Goal: Information Seeking & Learning: Learn about a topic

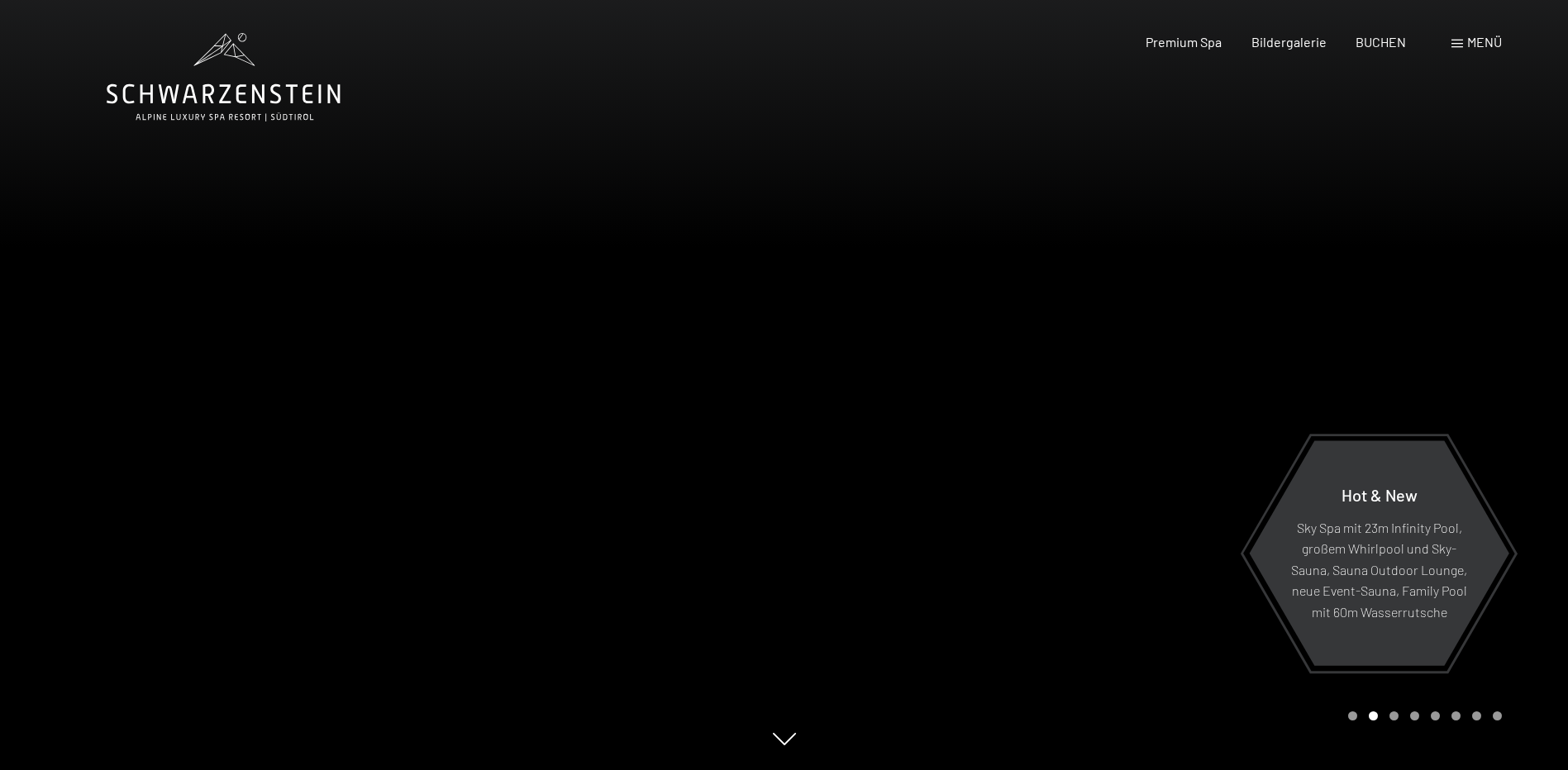
click at [1480, 42] on span "Menü" at bounding box center [1484, 41] width 34 height 16
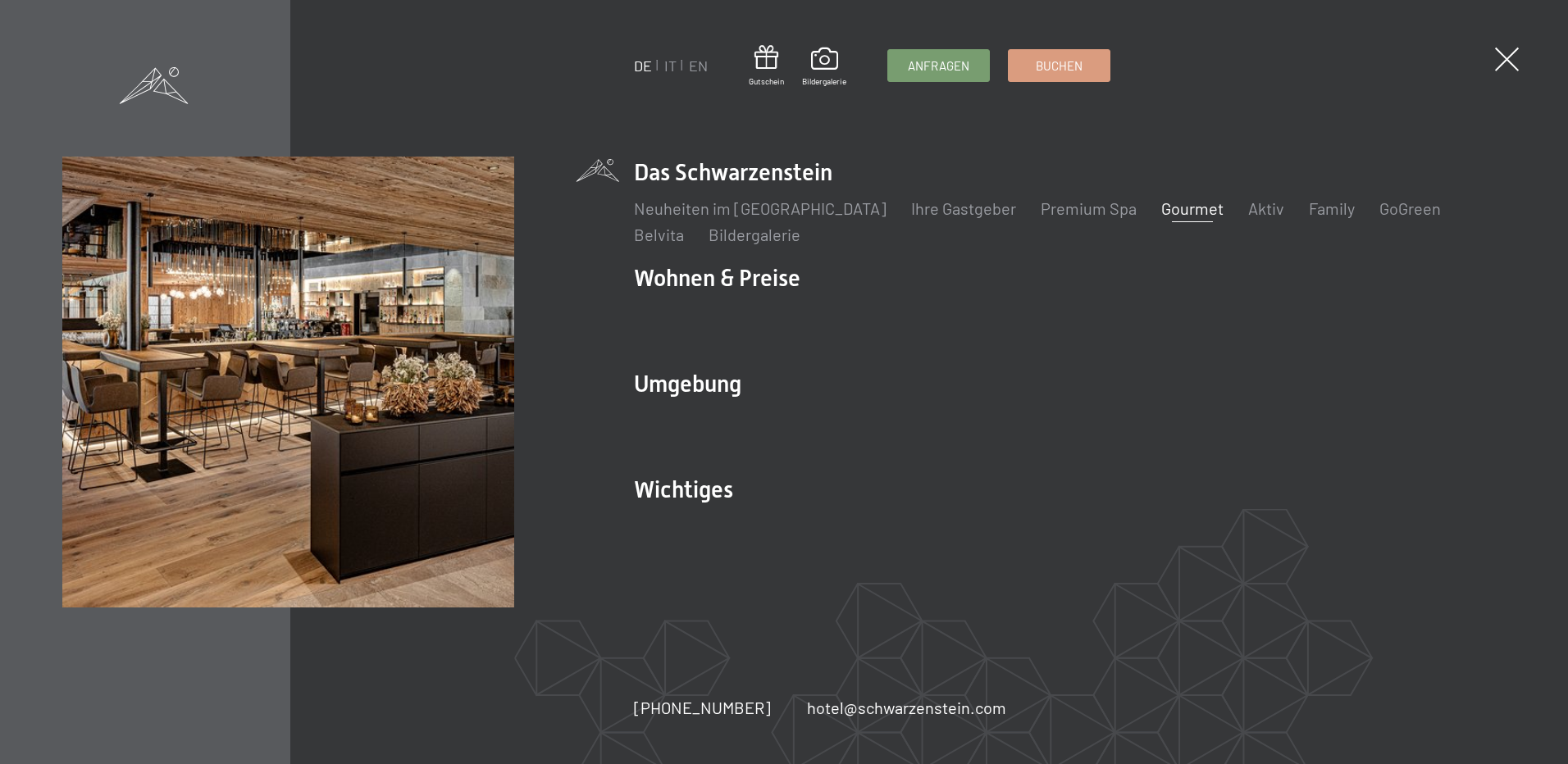
click at [1161, 209] on link "Gourmet" at bounding box center [1192, 208] width 62 height 20
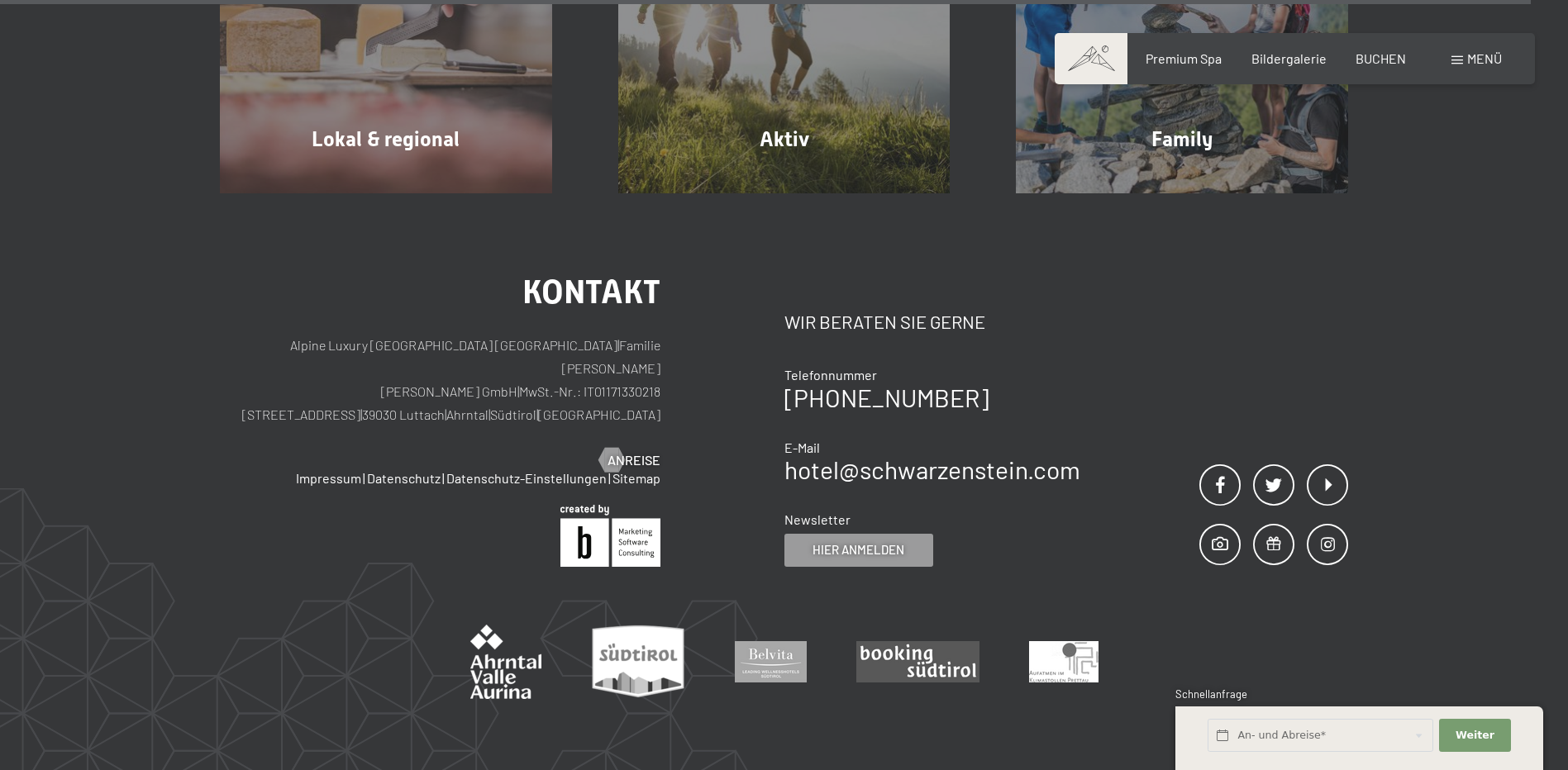
scroll to position [6282, 0]
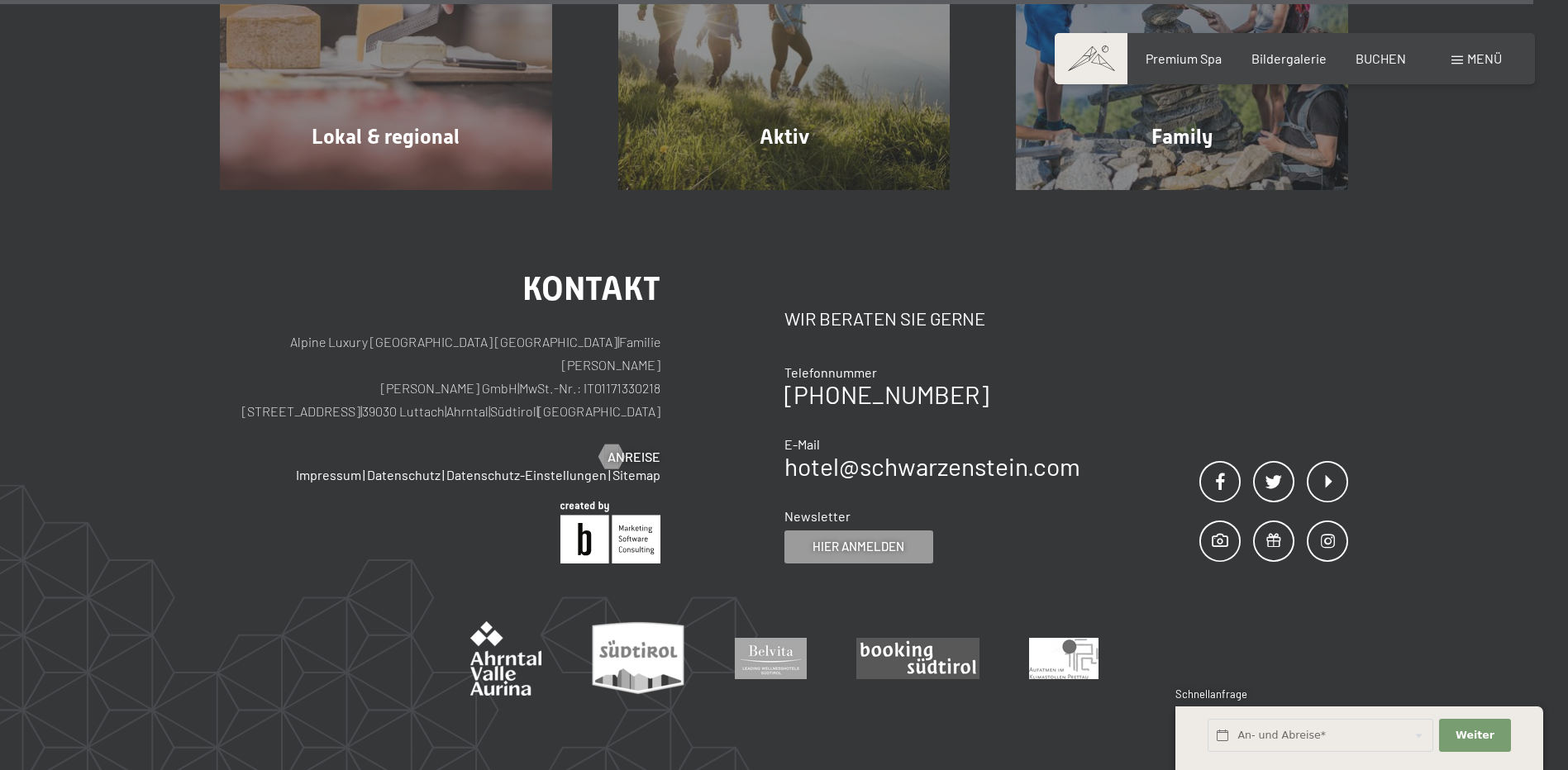
click at [1487, 62] on span "Menü" at bounding box center [1484, 58] width 34 height 16
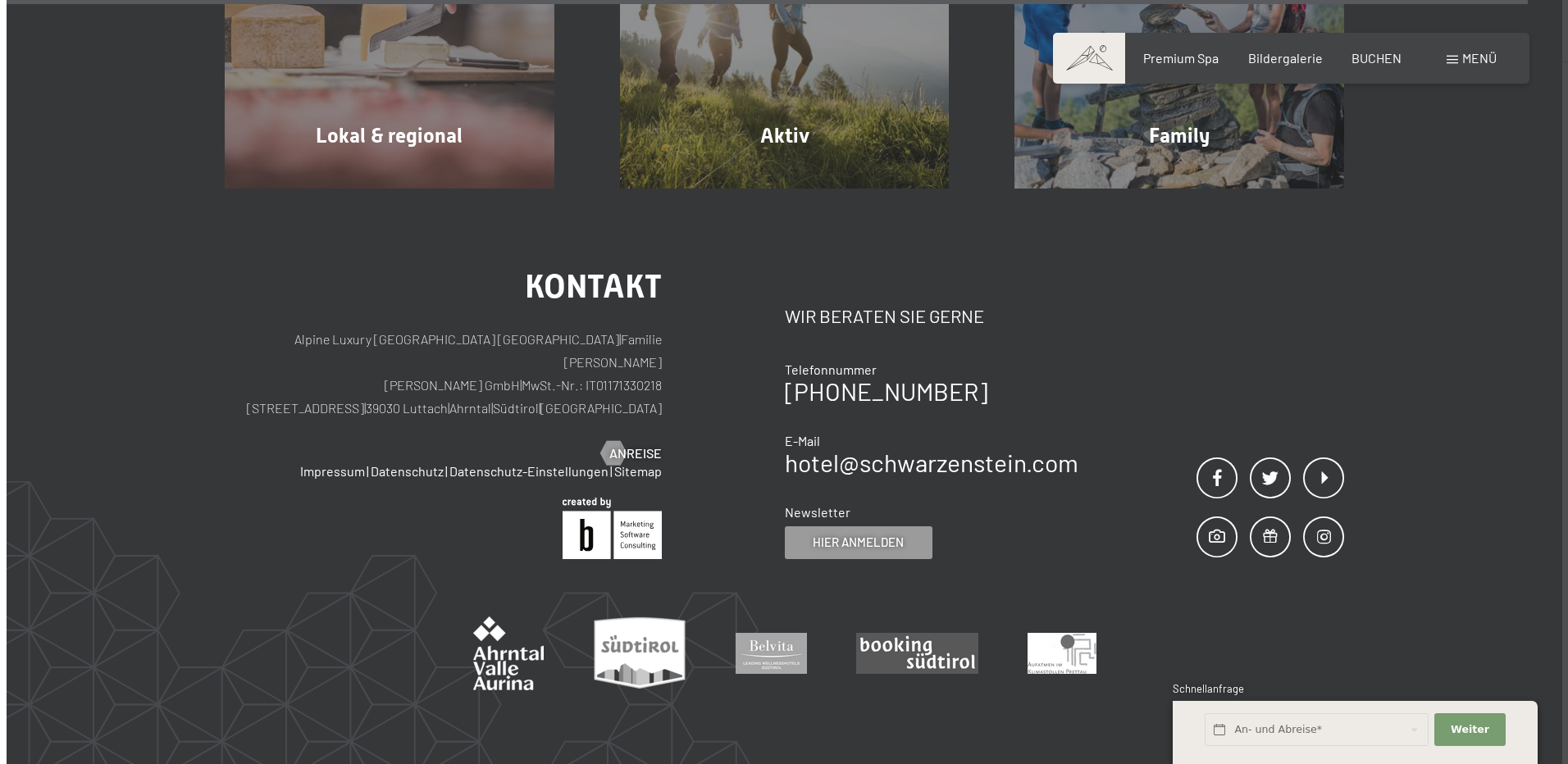
scroll to position [6254, 0]
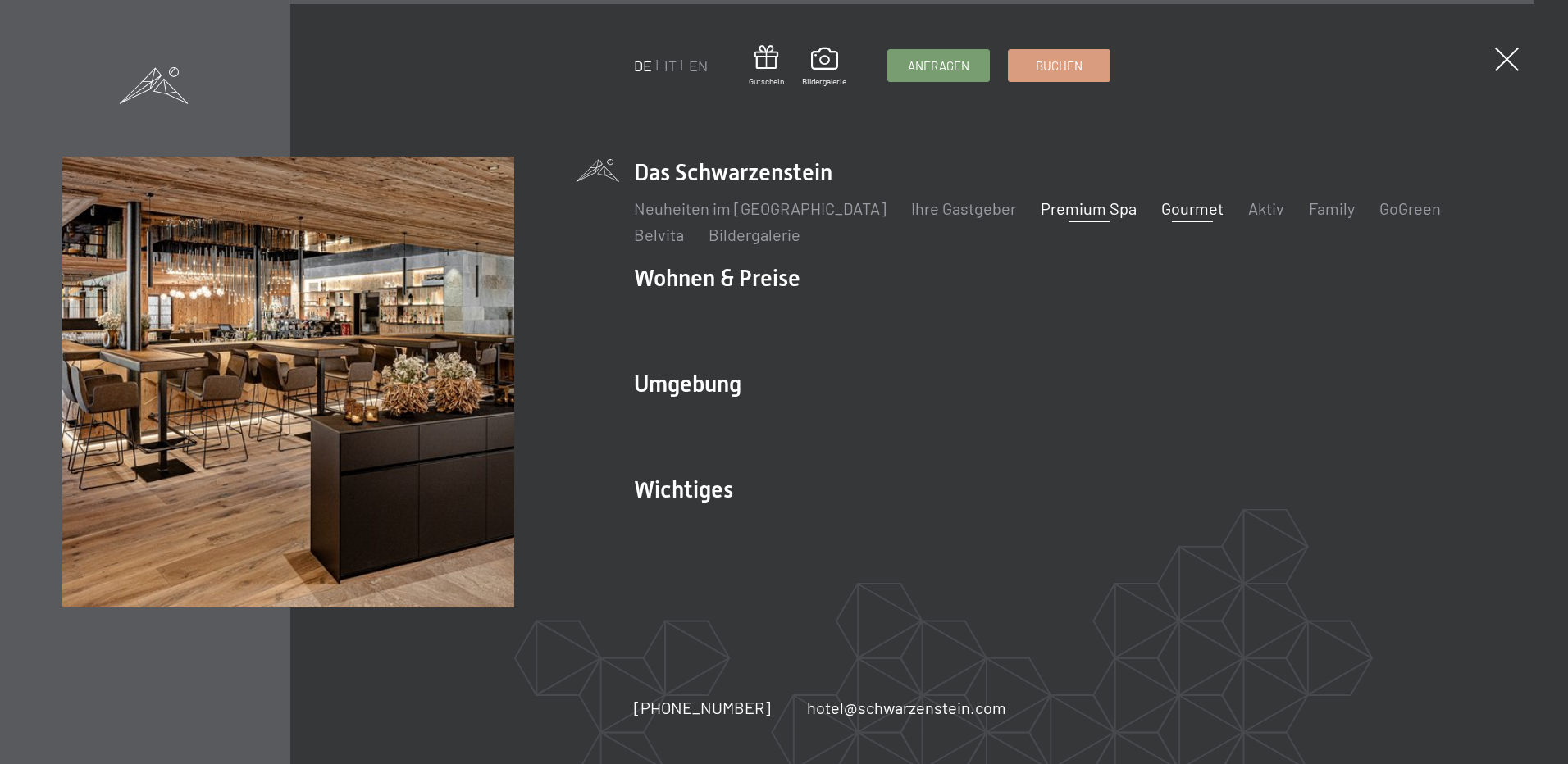
click at [1053, 212] on link "Premium Spa" at bounding box center [1088, 208] width 96 height 20
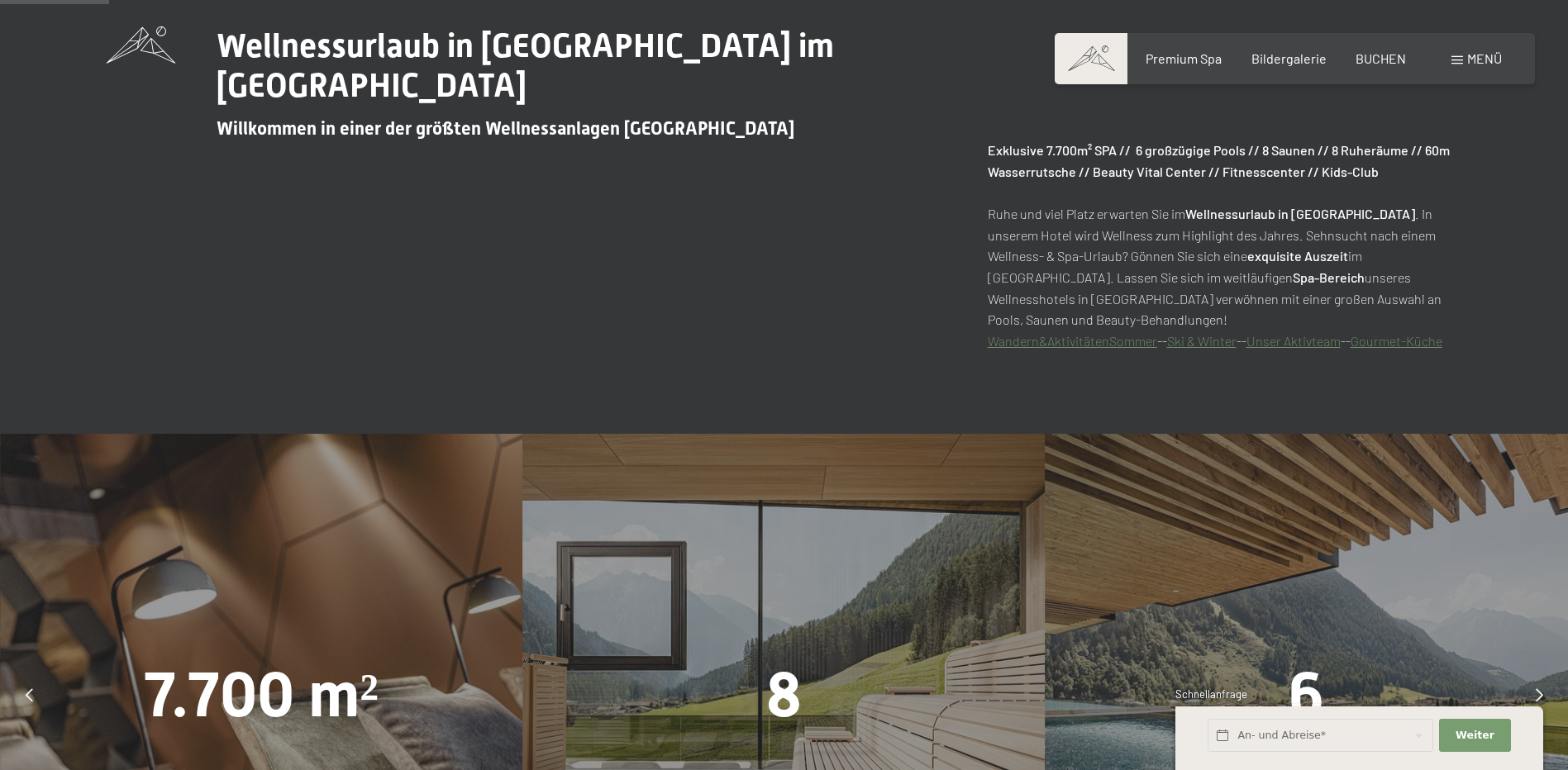
scroll to position [1157, 0]
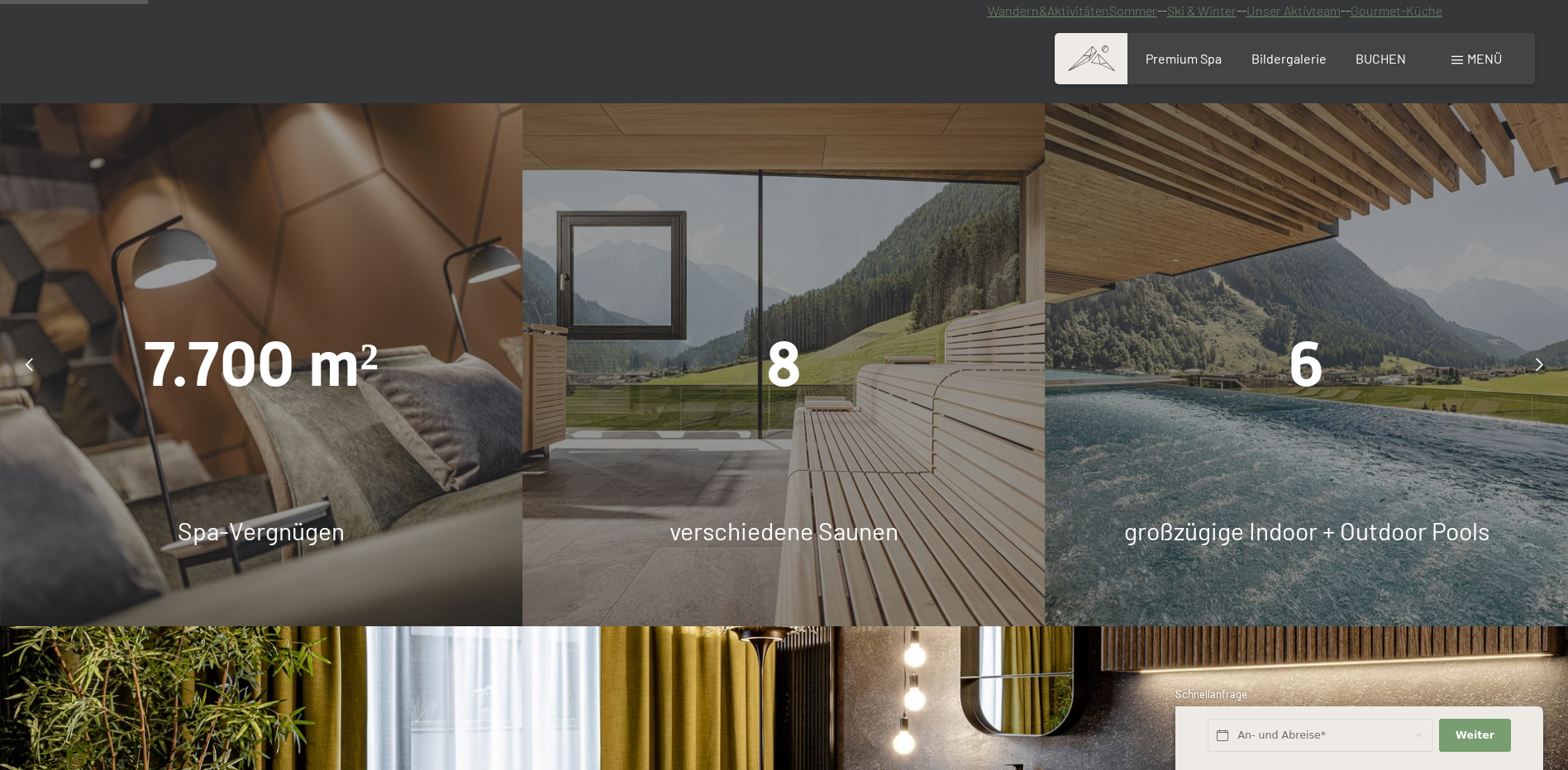
click at [1538, 363] on icon at bounding box center [1539, 364] width 8 height 13
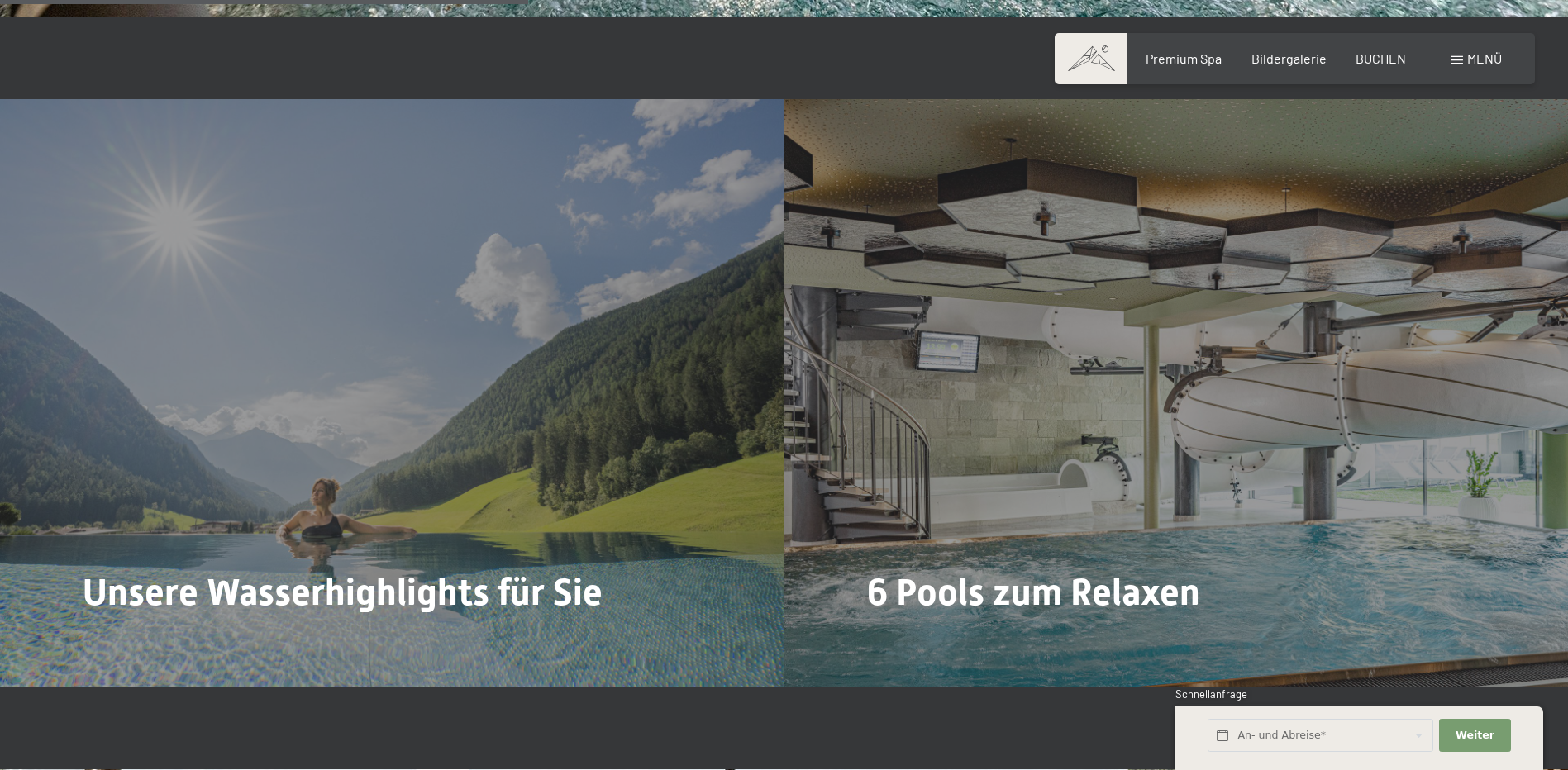
scroll to position [4298, 0]
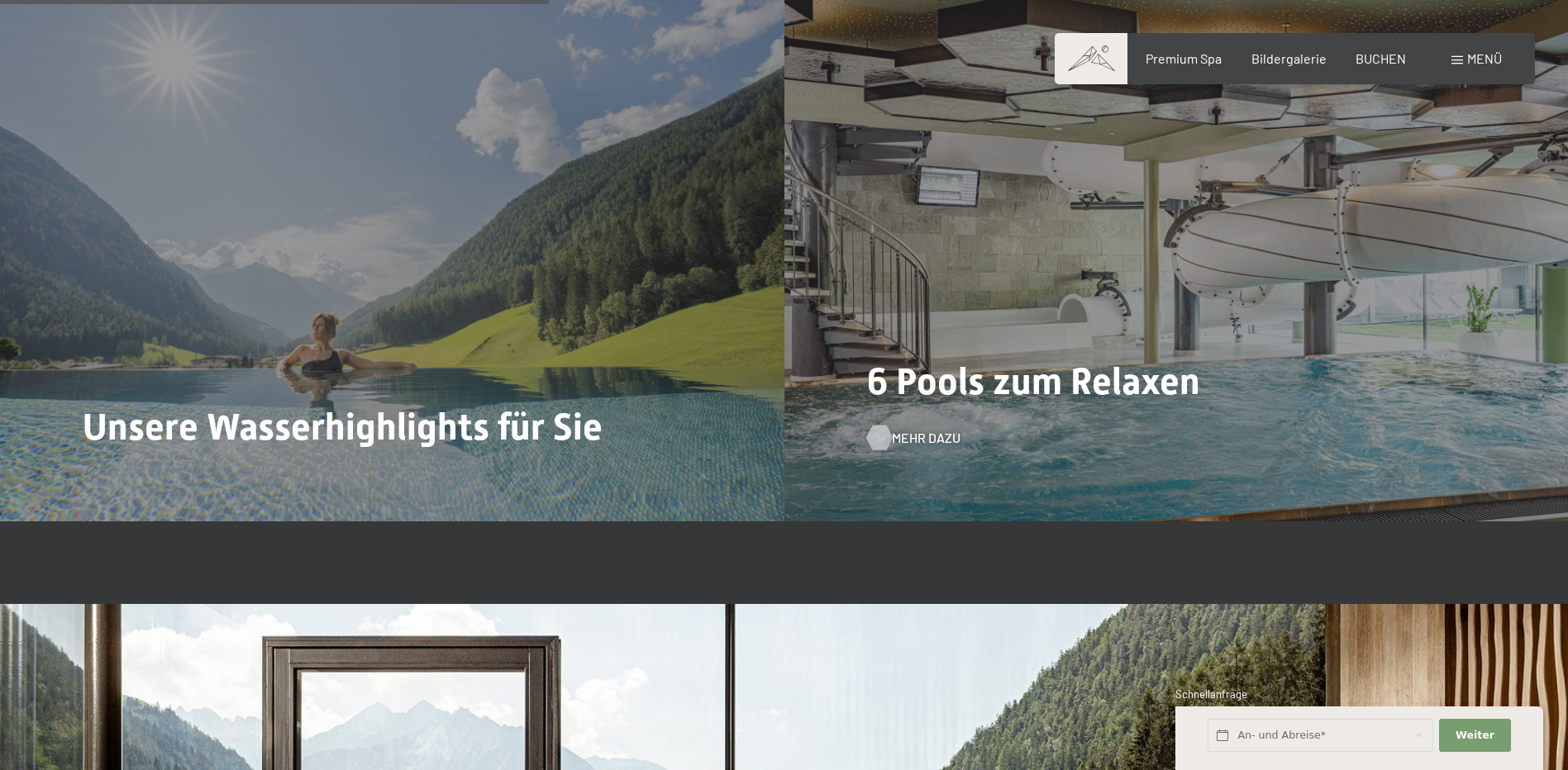
click at [928, 429] on span "Mehr dazu" at bounding box center [926, 438] width 69 height 18
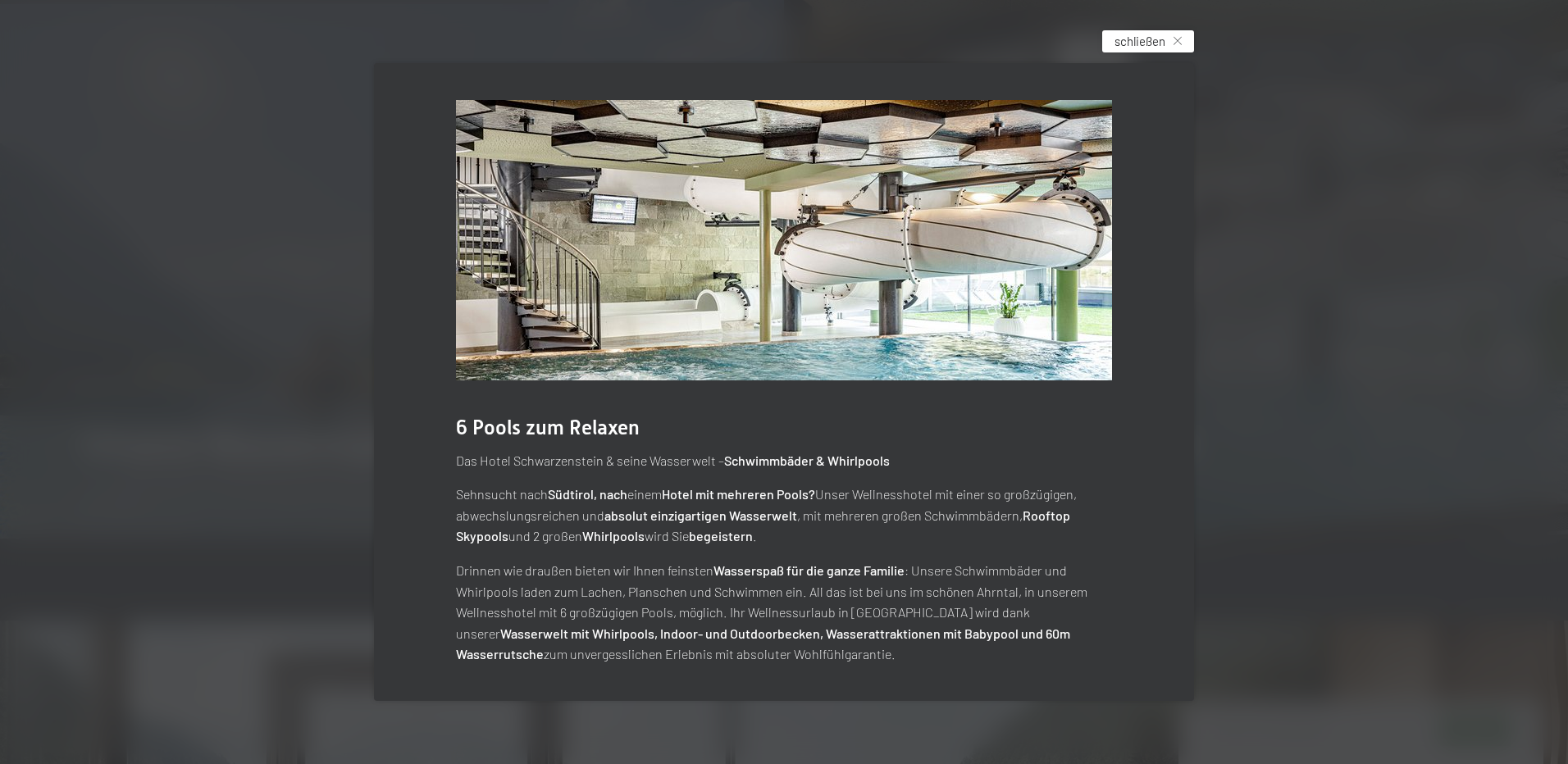
click at [1161, 39] on span "schließen" at bounding box center [1140, 41] width 51 height 17
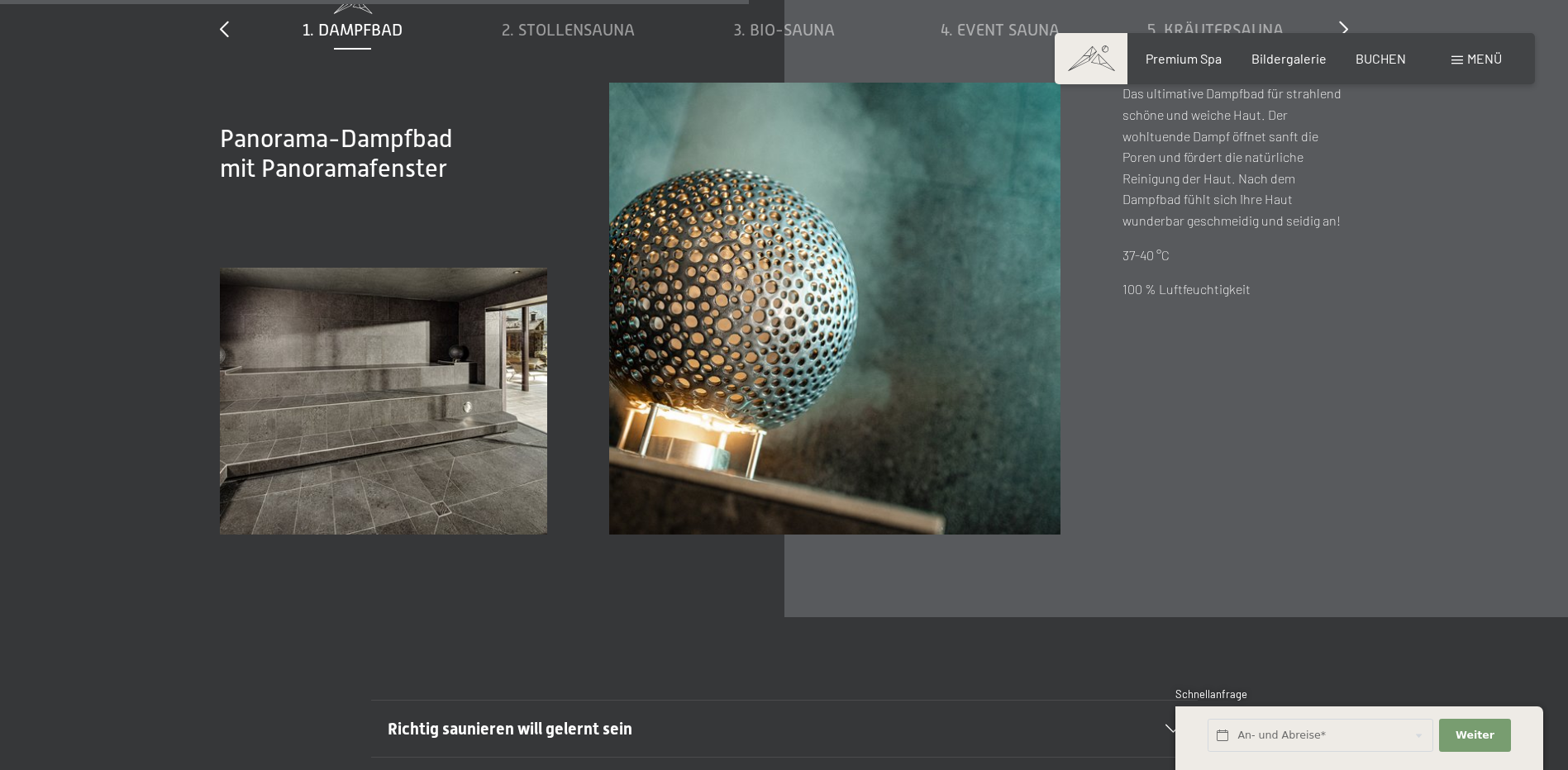
scroll to position [5703, 0]
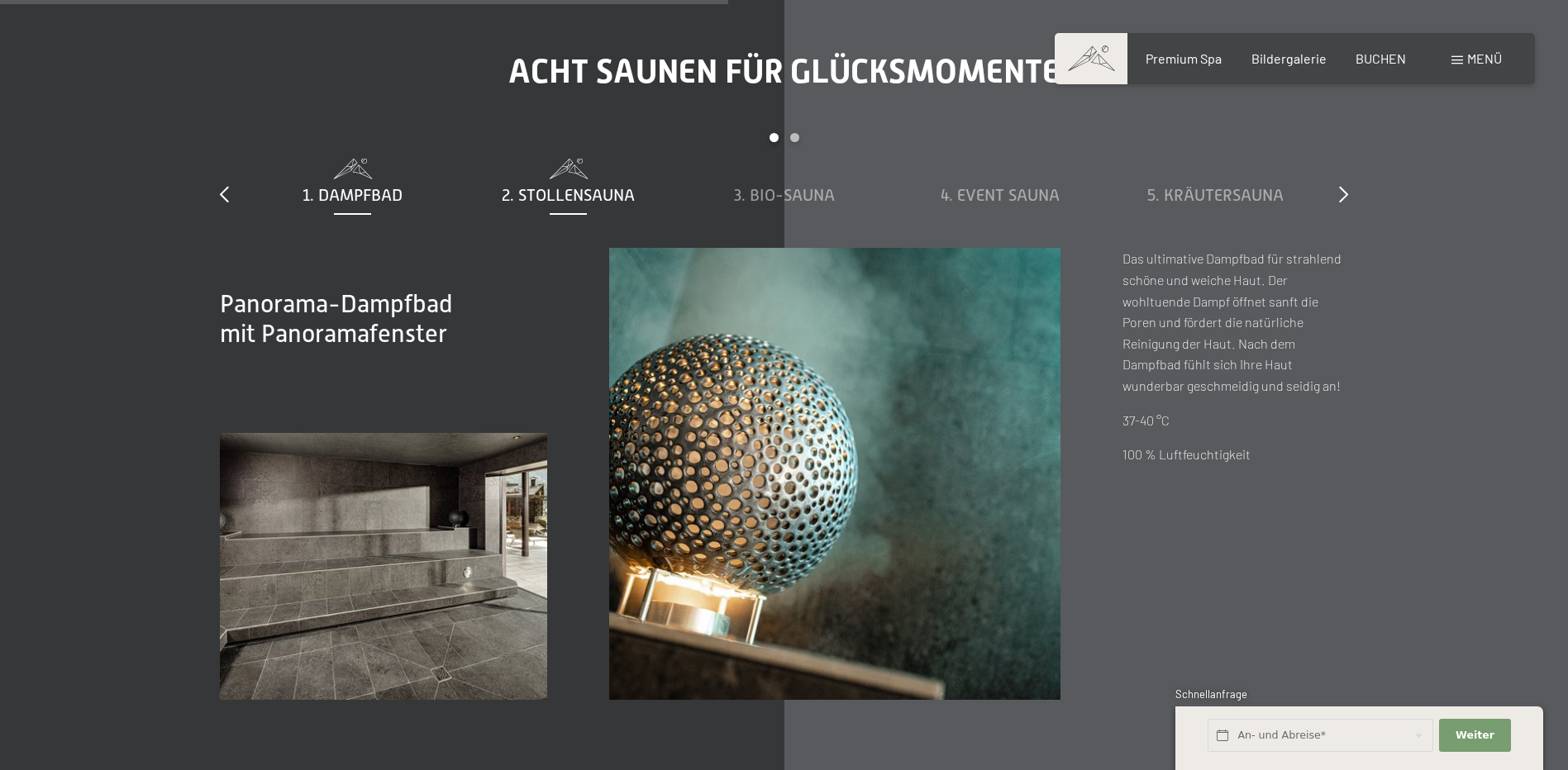
click at [550, 196] on span "2. Stollensauna" at bounding box center [569, 195] width 133 height 18
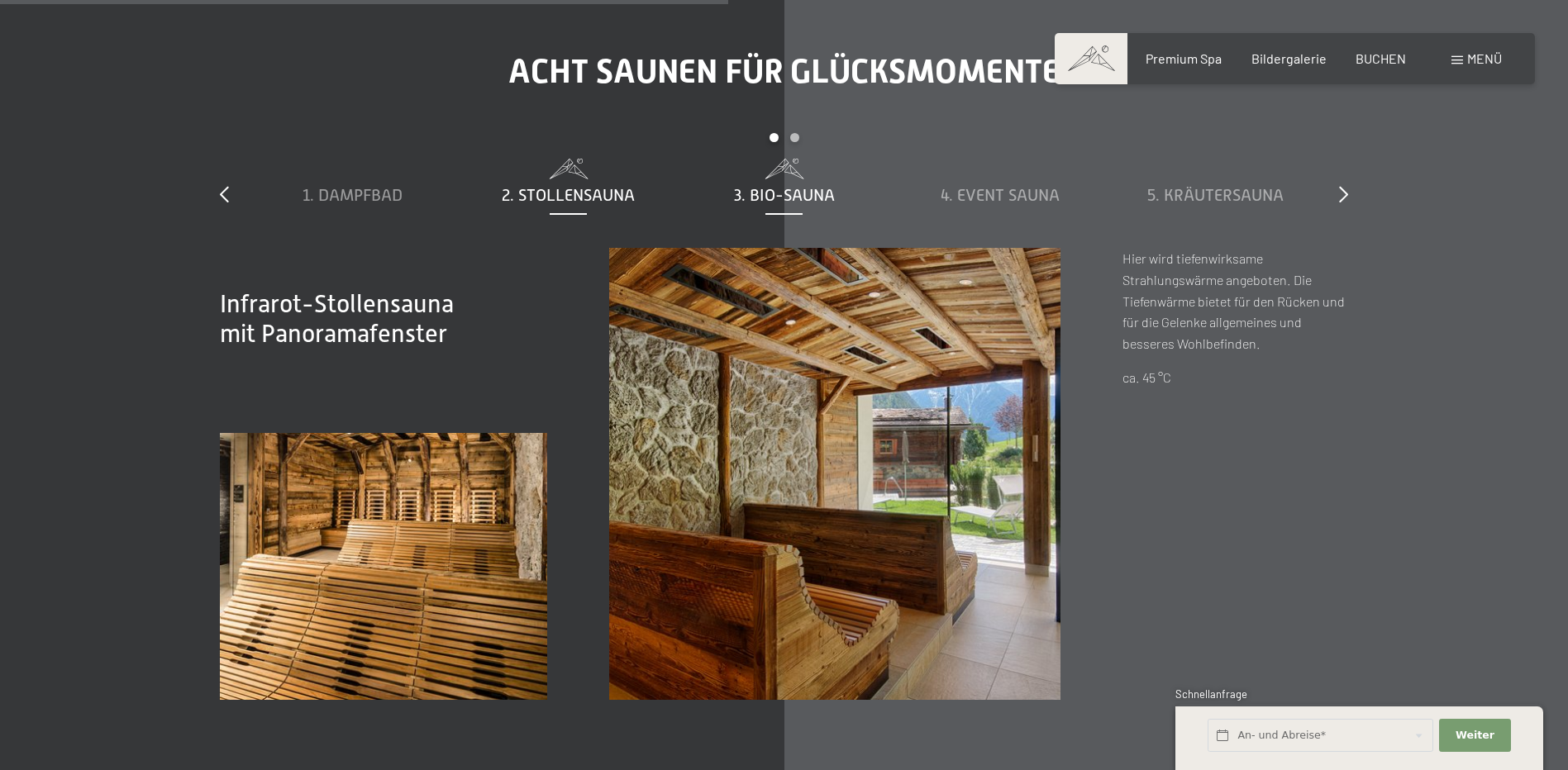
click at [815, 186] on span "3. Bio-Sauna" at bounding box center [784, 195] width 101 height 18
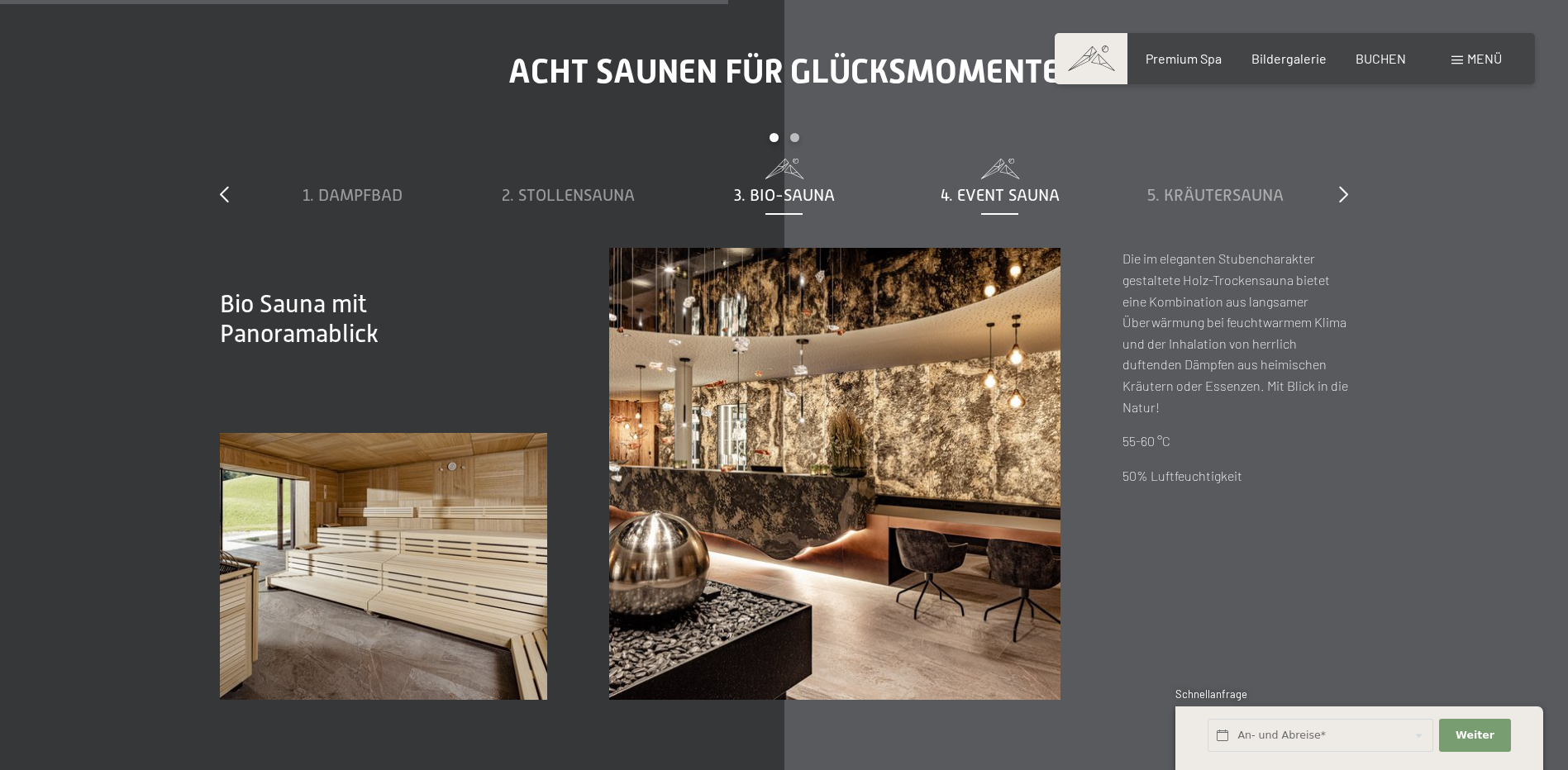
click at [979, 197] on span "4. Event Sauna" at bounding box center [1000, 195] width 119 height 18
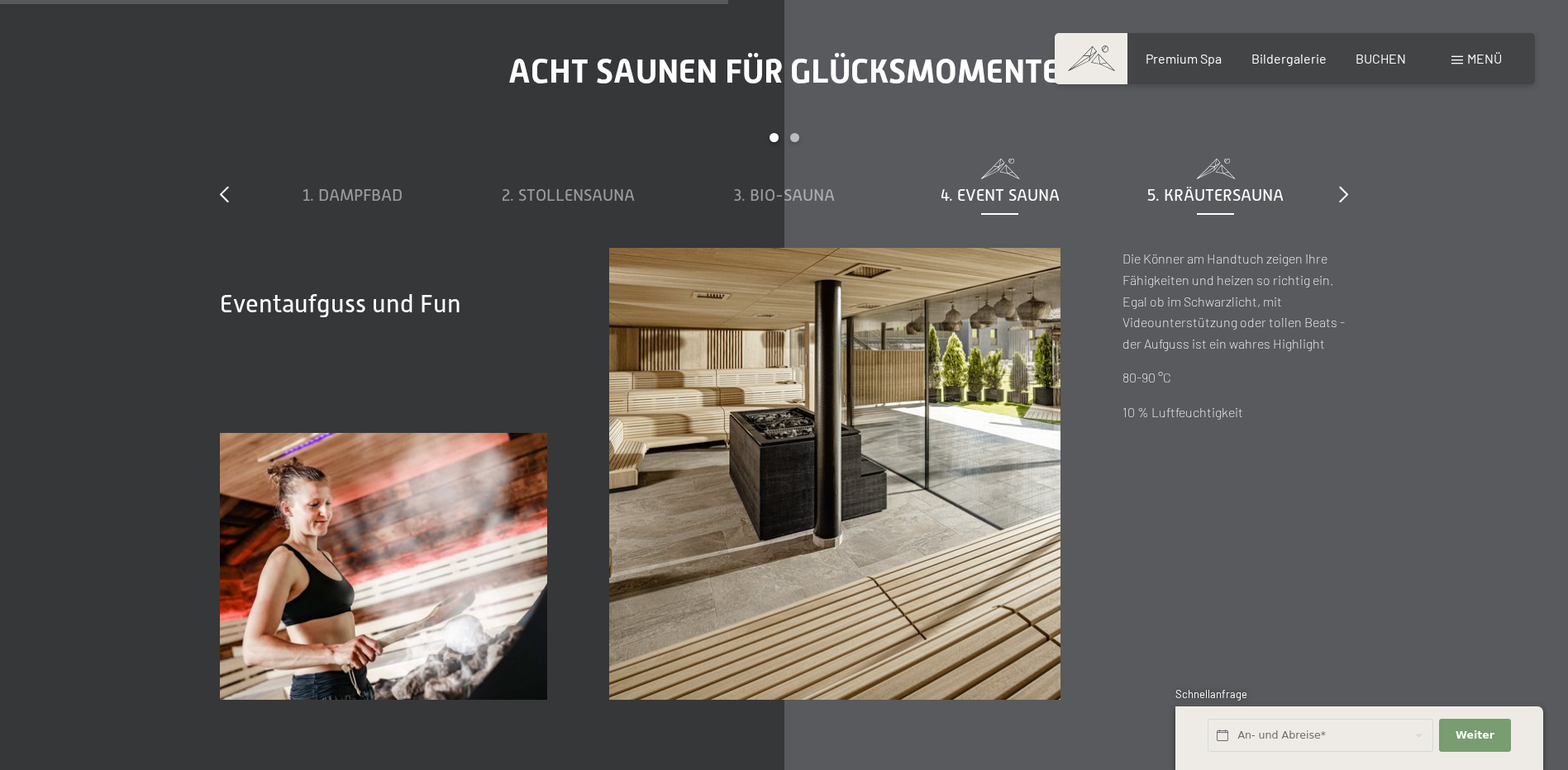
click at [1249, 191] on span "5. Kräutersauna" at bounding box center [1215, 195] width 136 height 18
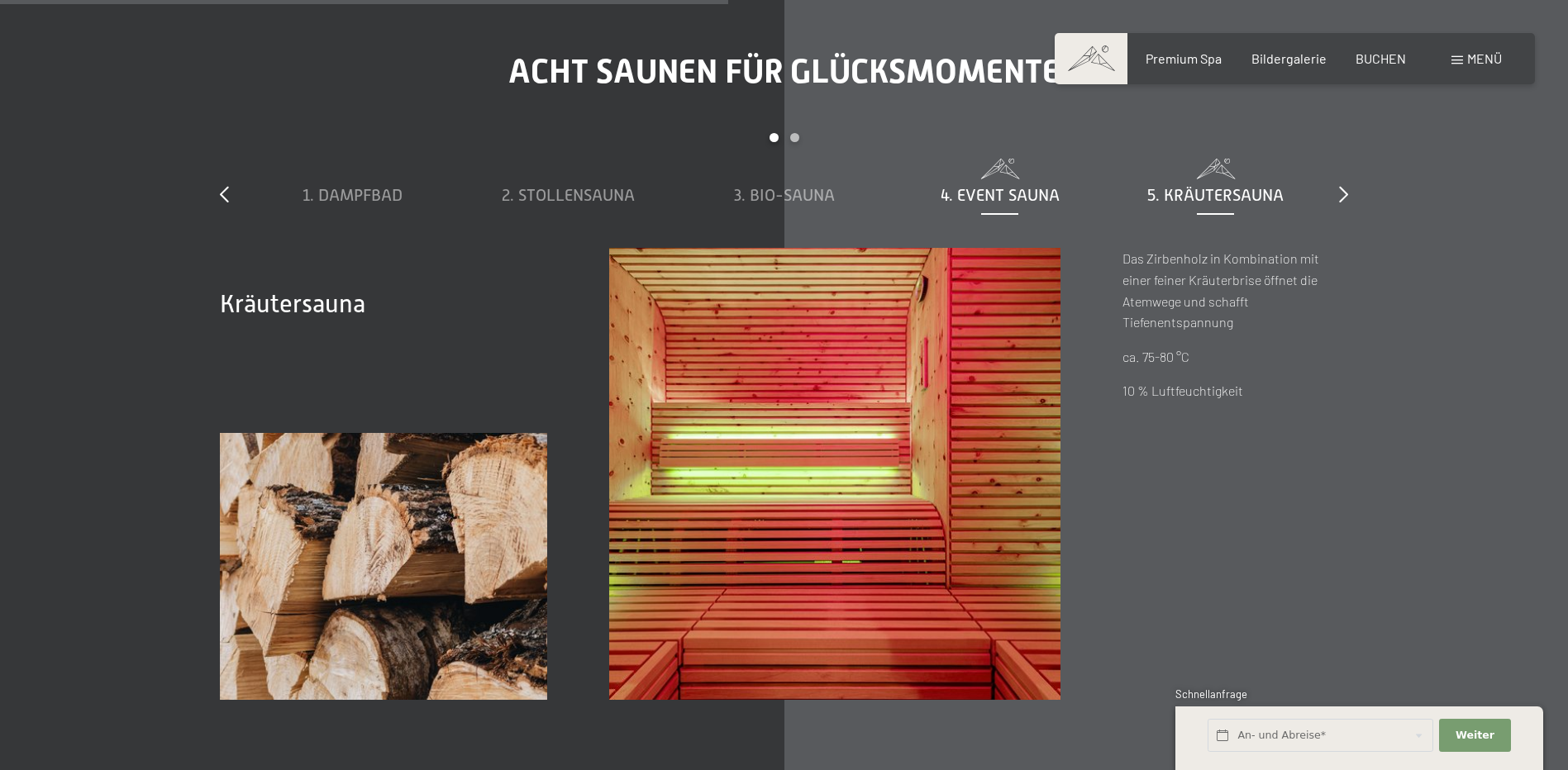
click at [1025, 191] on span "4. Event Sauna" at bounding box center [1000, 195] width 119 height 18
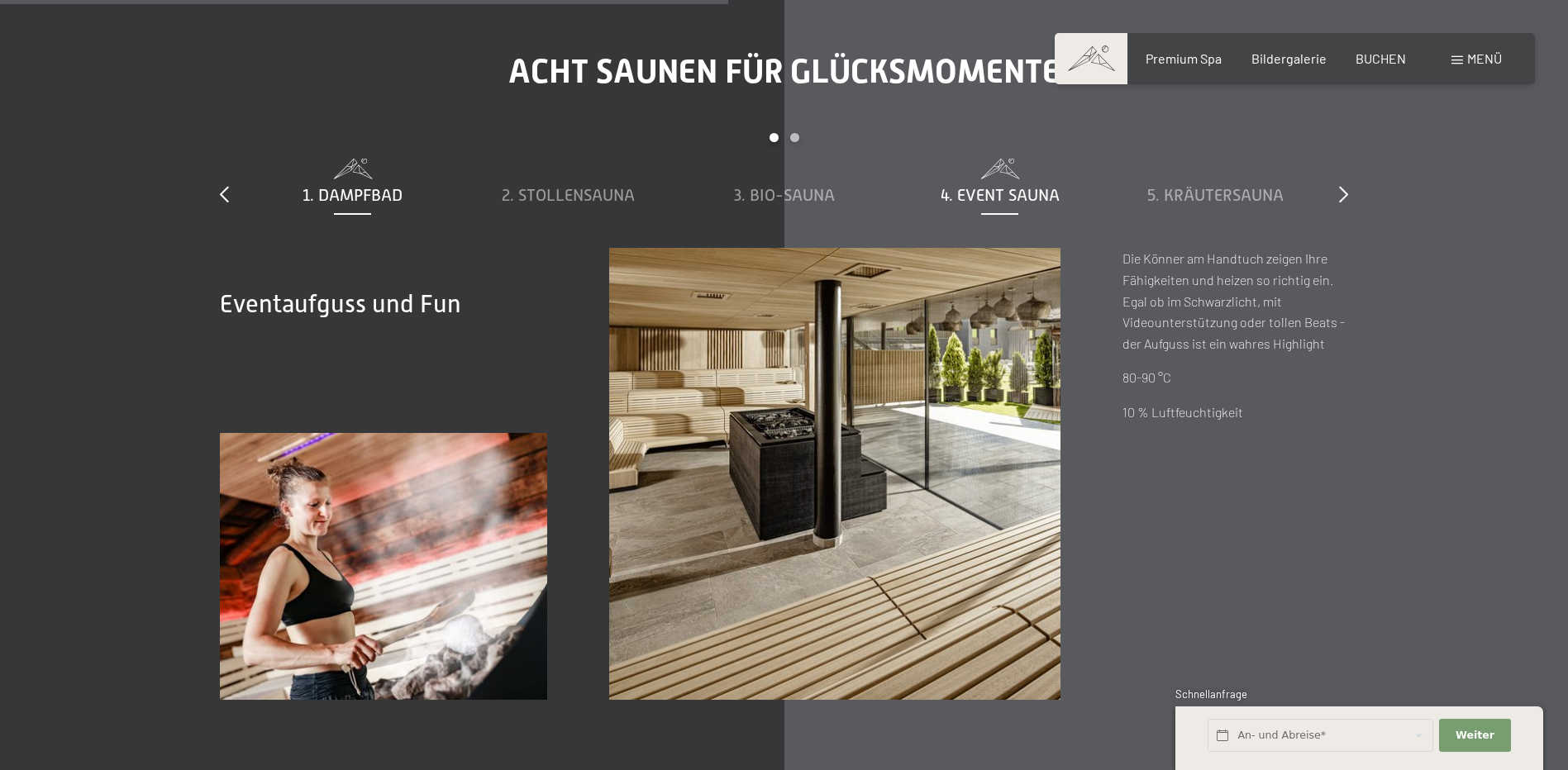
click at [377, 202] on span "1. Dampfbad" at bounding box center [352, 195] width 100 height 18
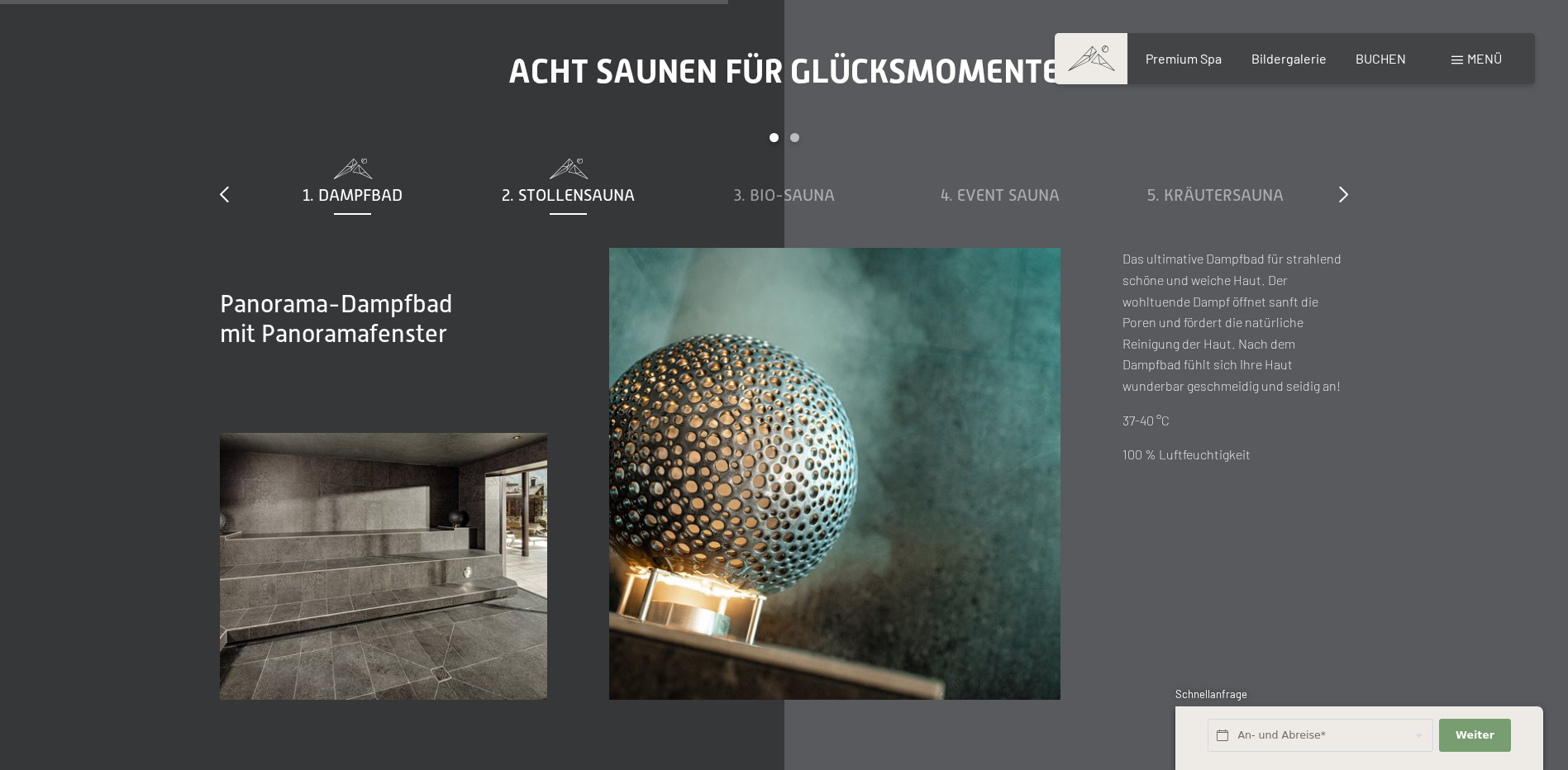
click at [526, 191] on span "2. Stollensauna" at bounding box center [569, 195] width 133 height 18
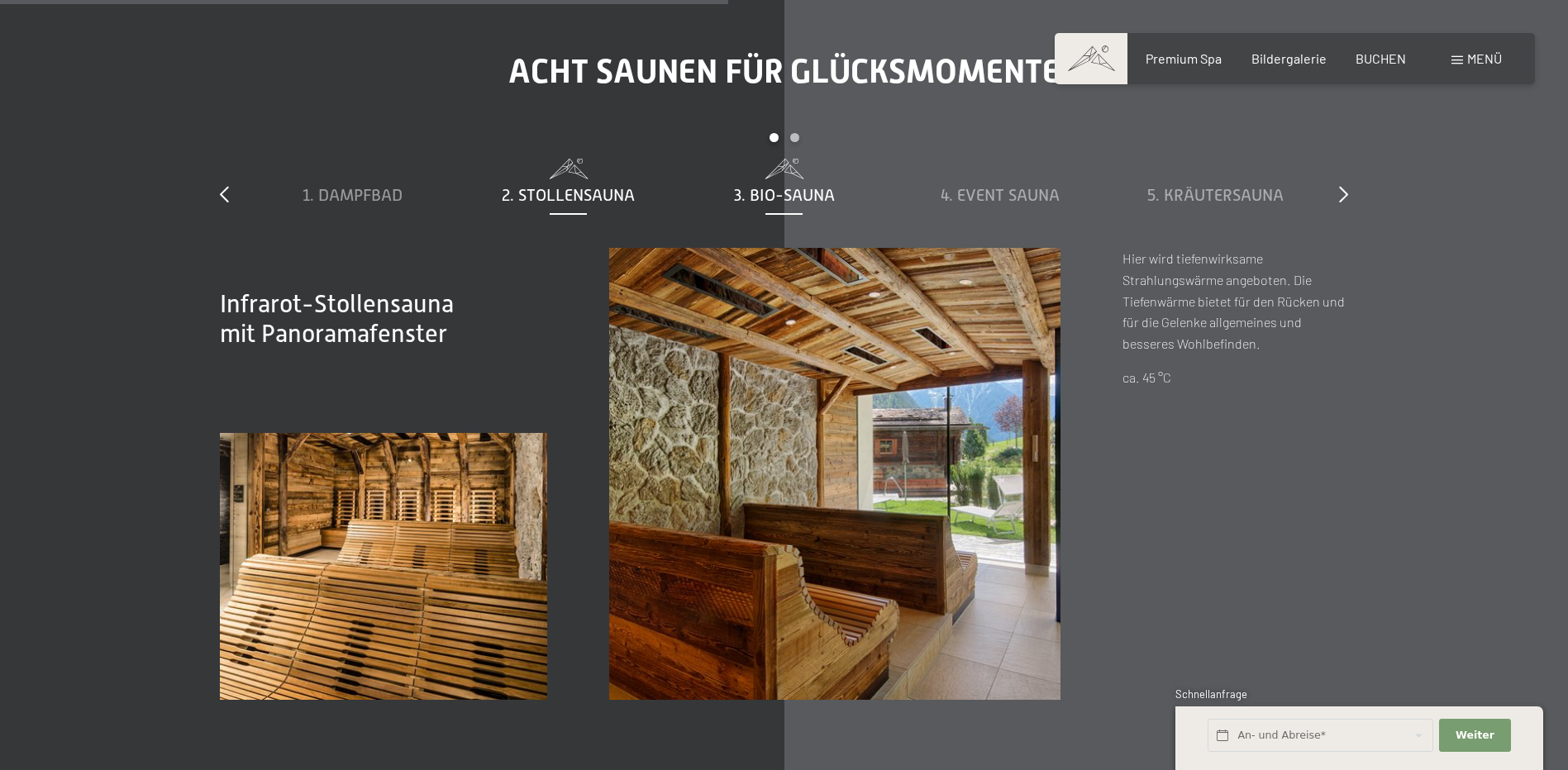
click at [800, 197] on span "3. Bio-Sauna" at bounding box center [784, 195] width 101 height 18
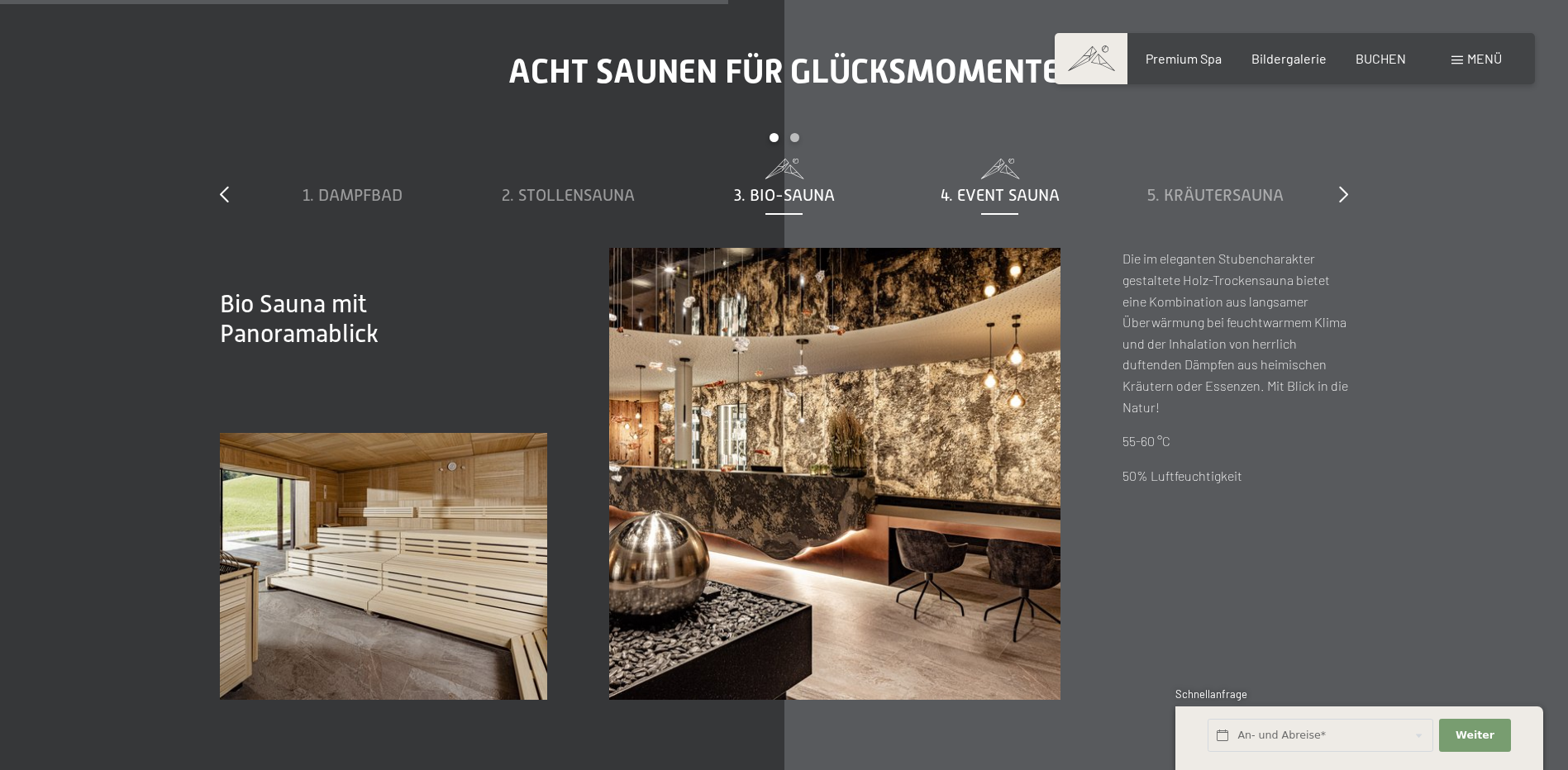
click at [1028, 207] on div "4. Event Sauna" at bounding box center [999, 196] width 199 height 24
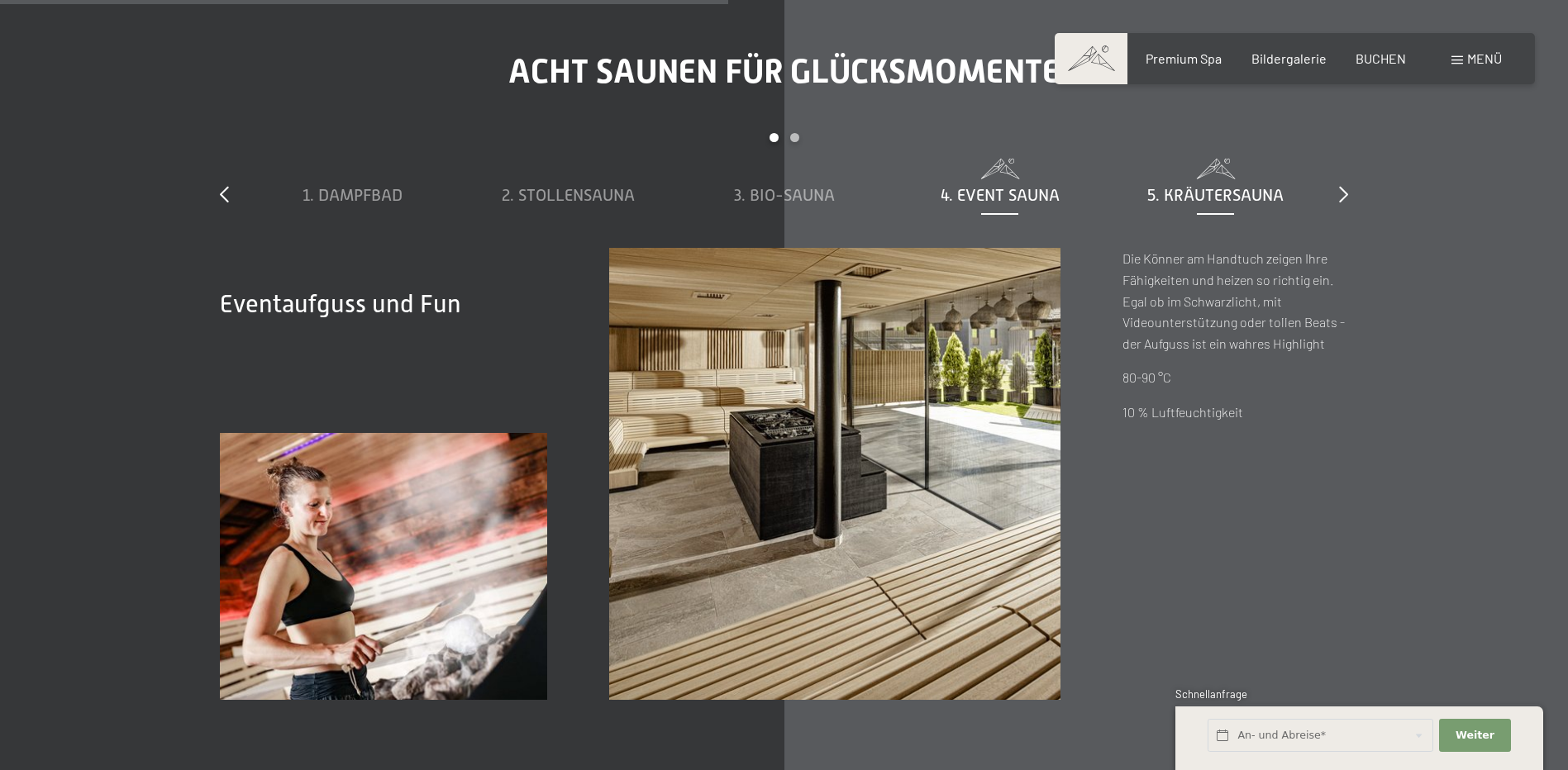
click at [1237, 181] on div "5. Kräutersauna" at bounding box center [1215, 182] width 199 height 48
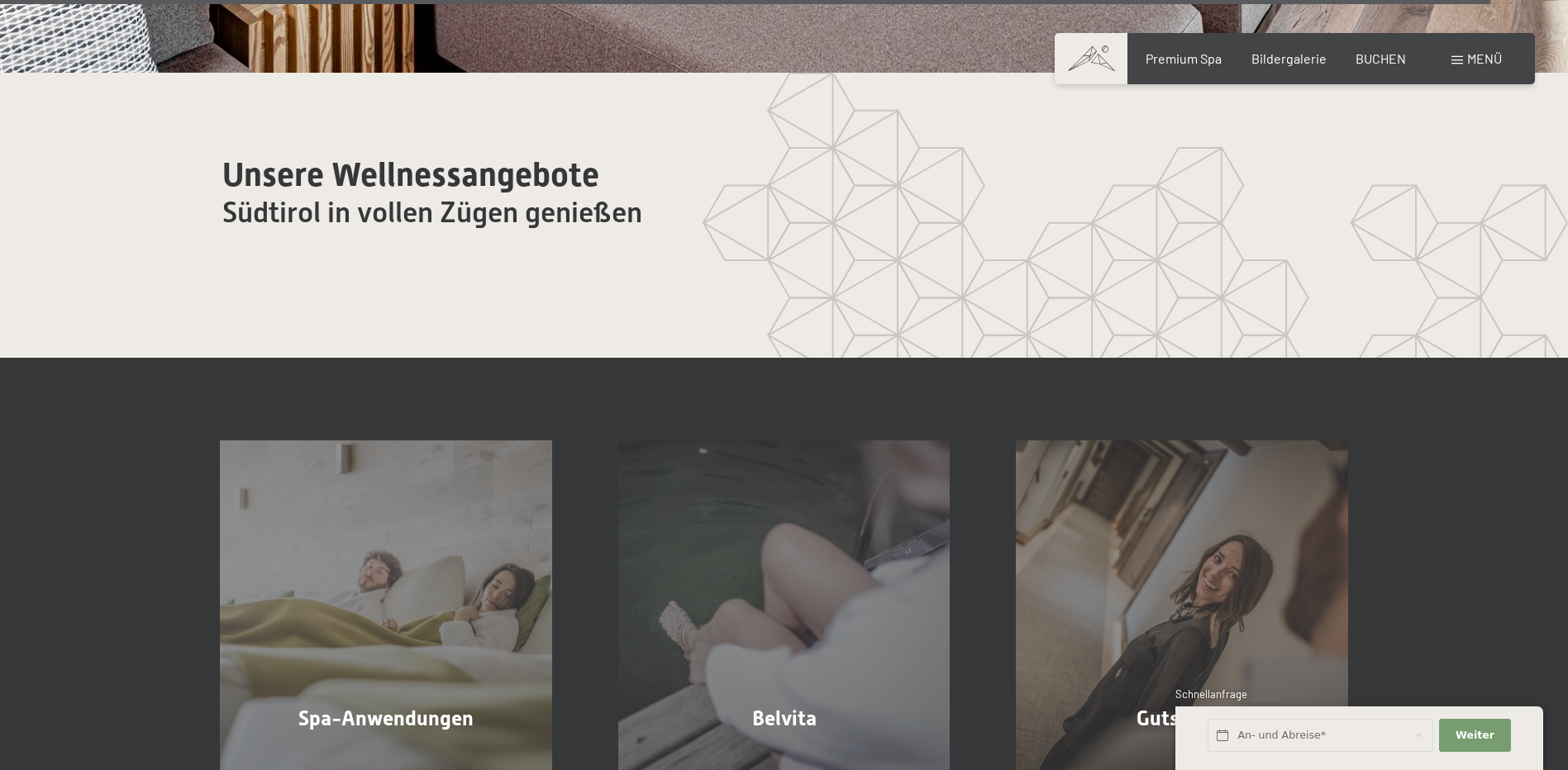
scroll to position [10085, 0]
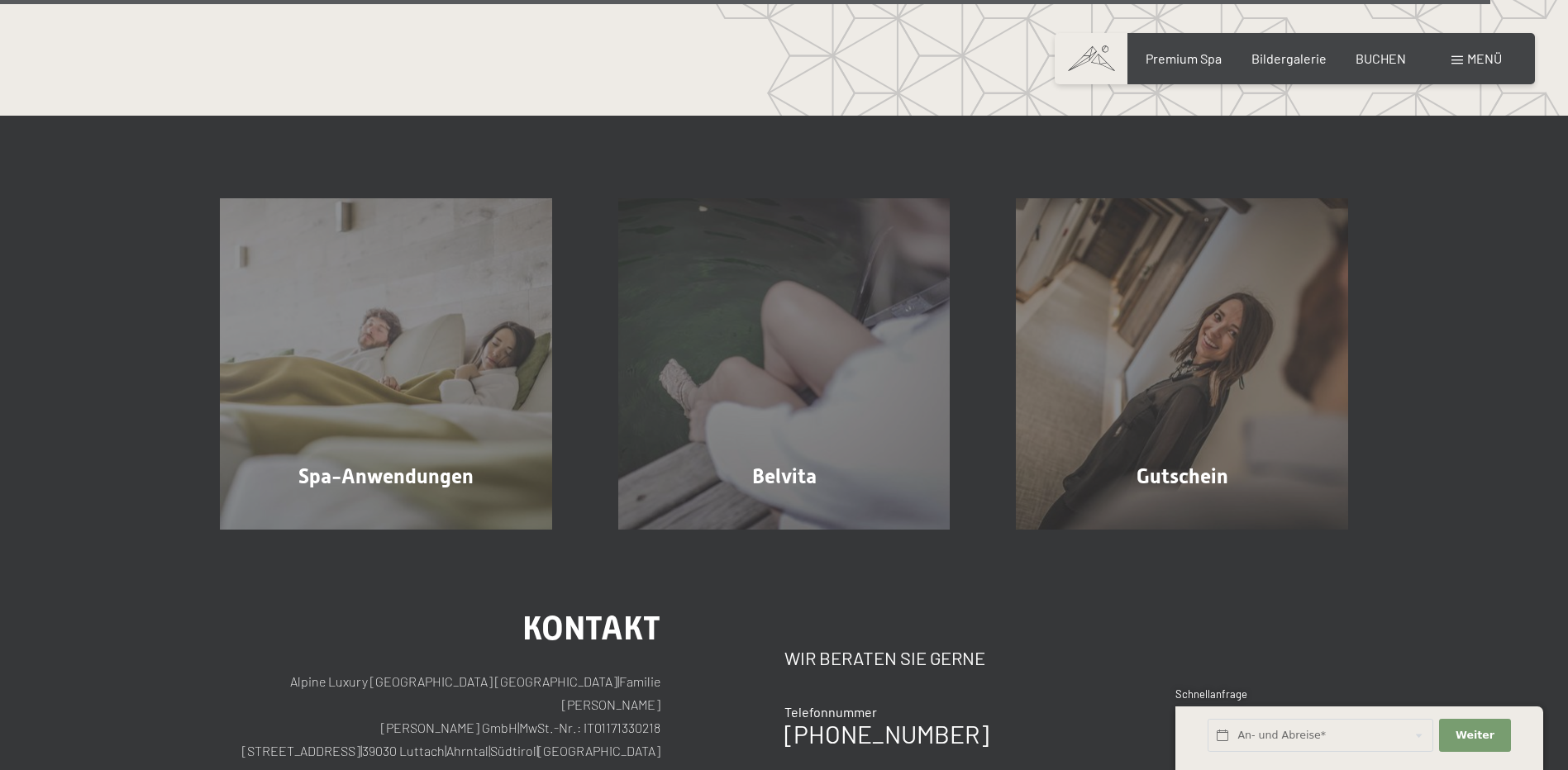
click at [1474, 54] on span "Menü" at bounding box center [1484, 58] width 34 height 16
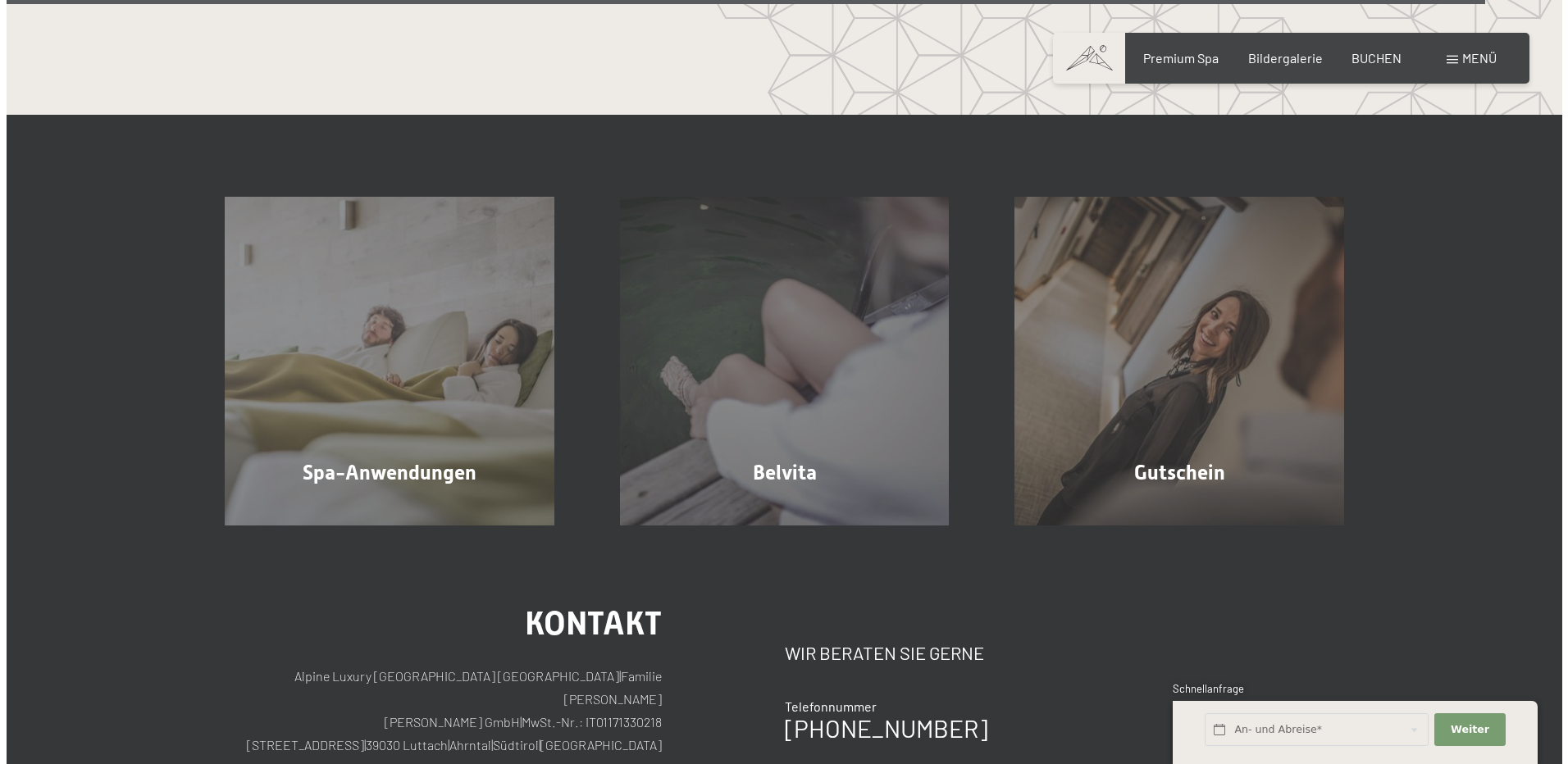
scroll to position [10034, 0]
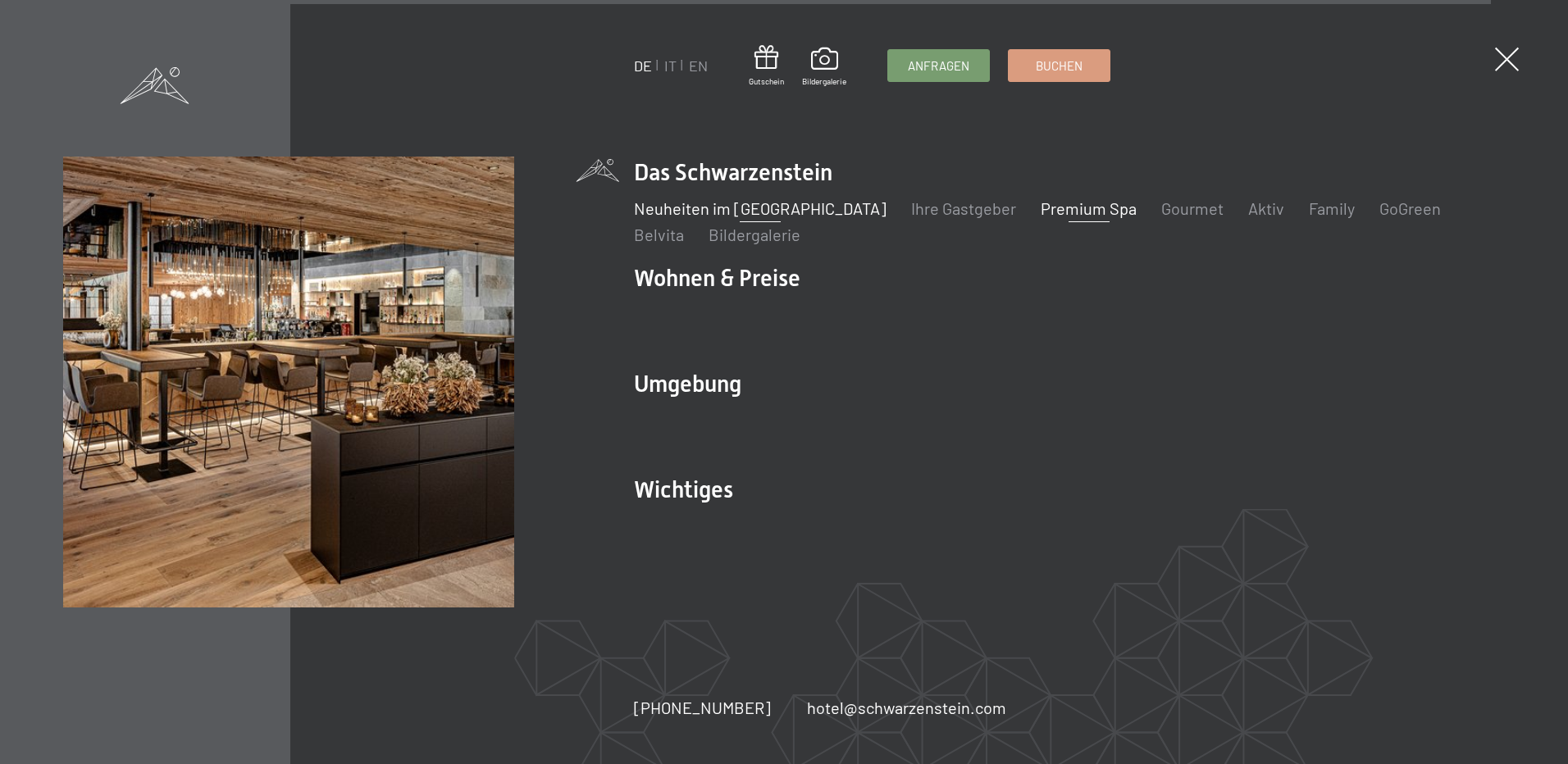
click at [815, 207] on link "Neuheiten im [GEOGRAPHIC_DATA]" at bounding box center [760, 208] width 252 height 20
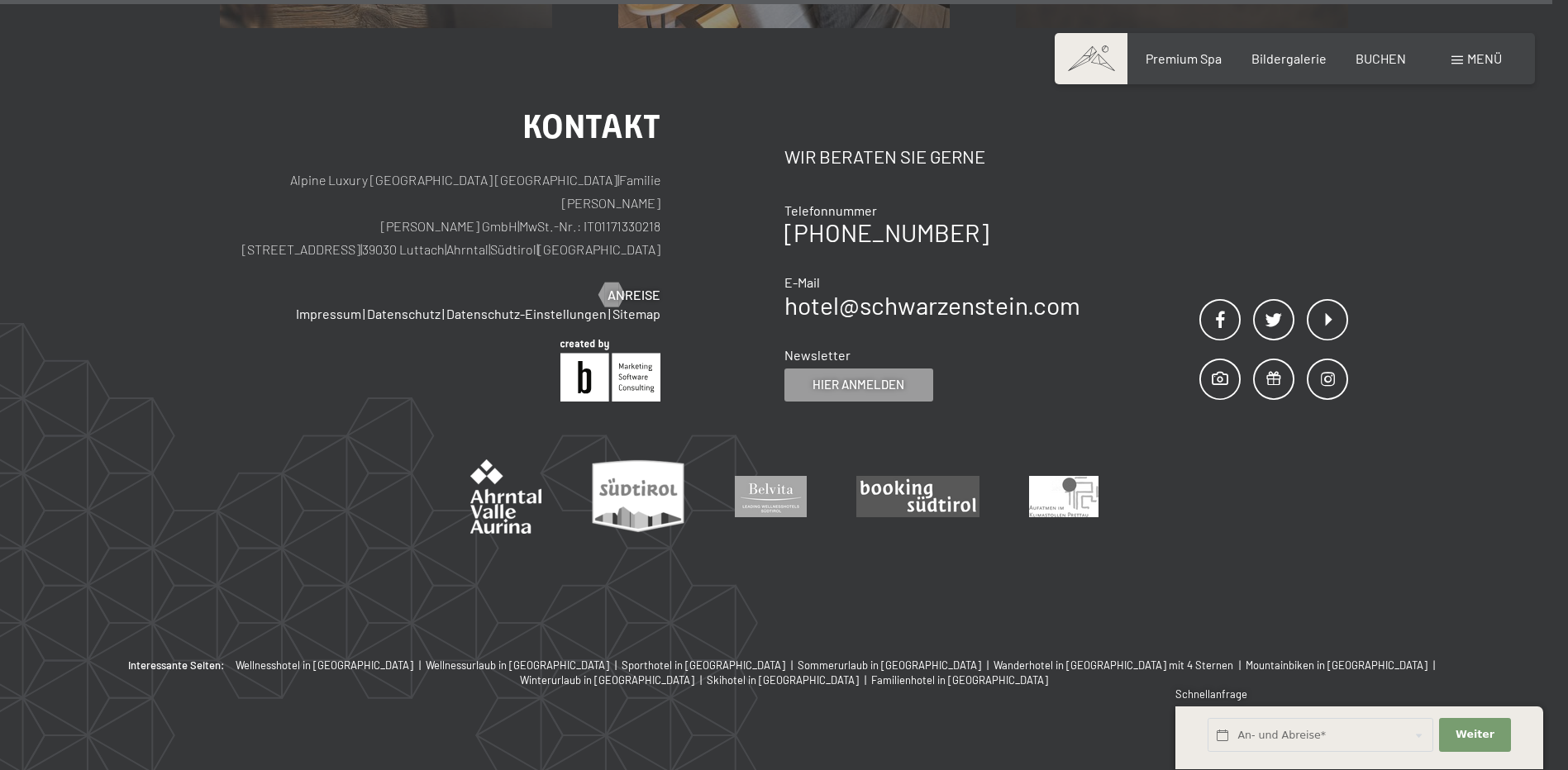
scroll to position [6980, 0]
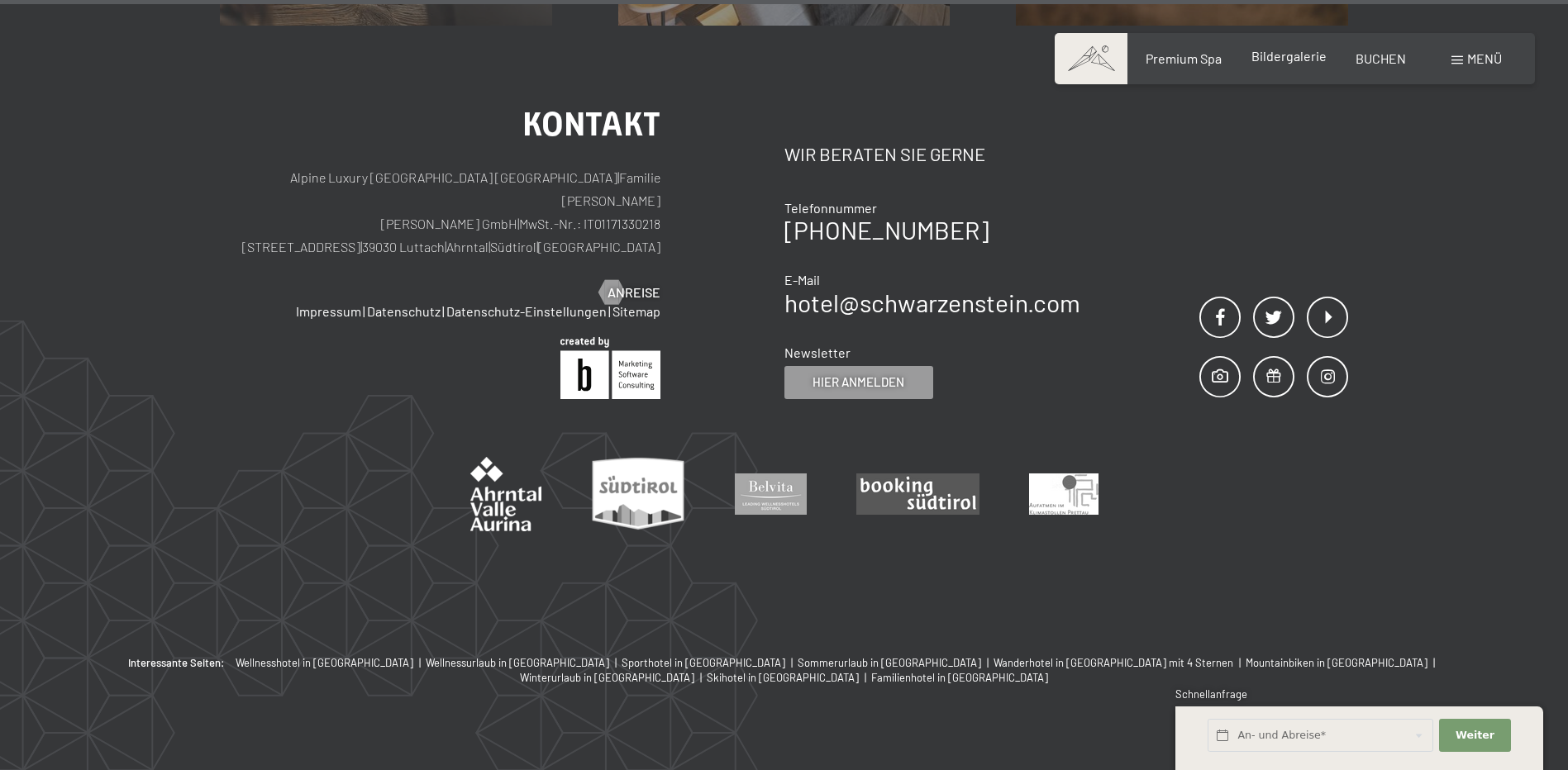
click at [1277, 64] on div "Bildergalerie" at bounding box center [1289, 56] width 76 height 18
click at [1297, 53] on span "Bildergalerie" at bounding box center [1289, 55] width 76 height 16
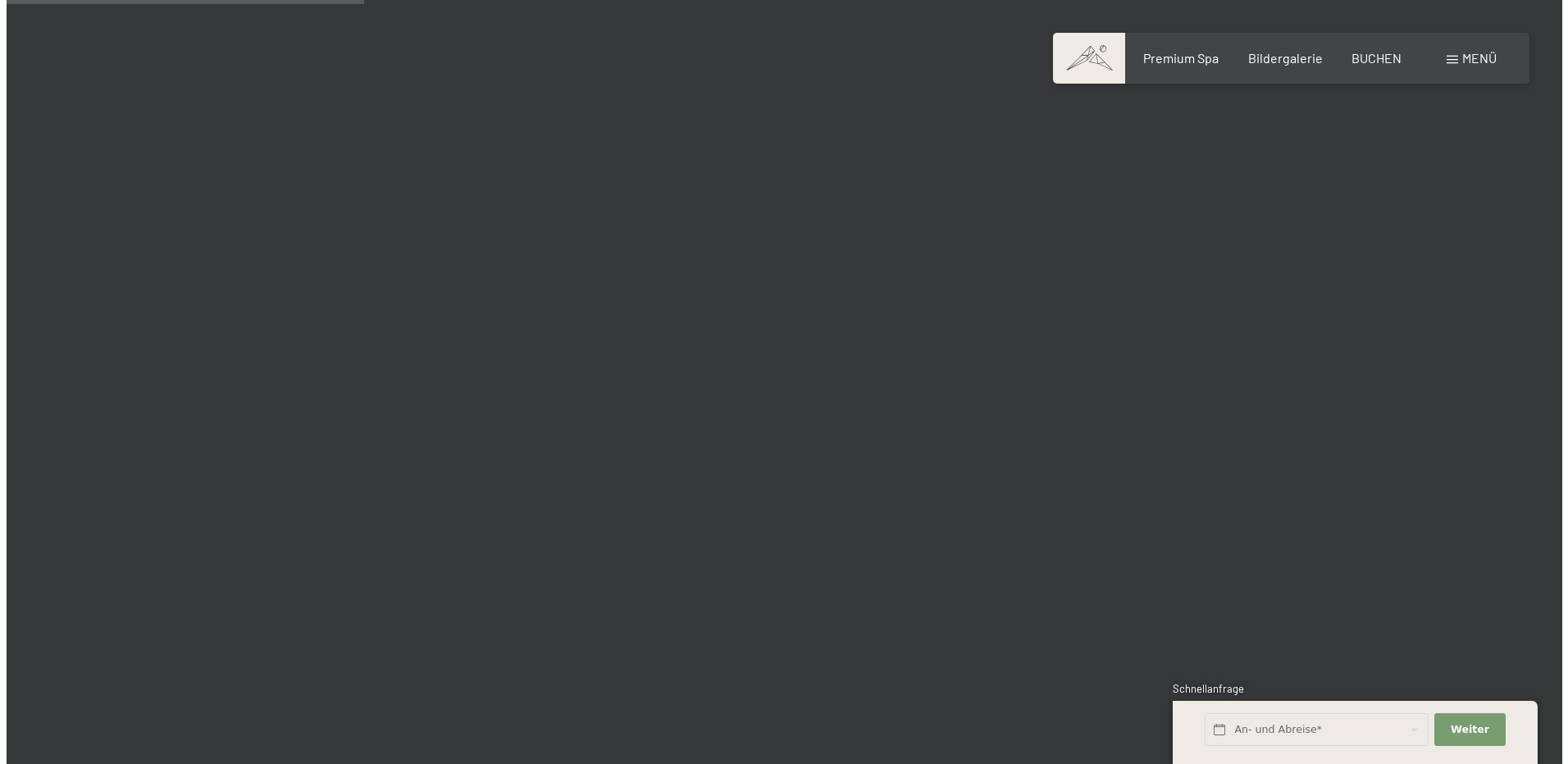
scroll to position [4757, 0]
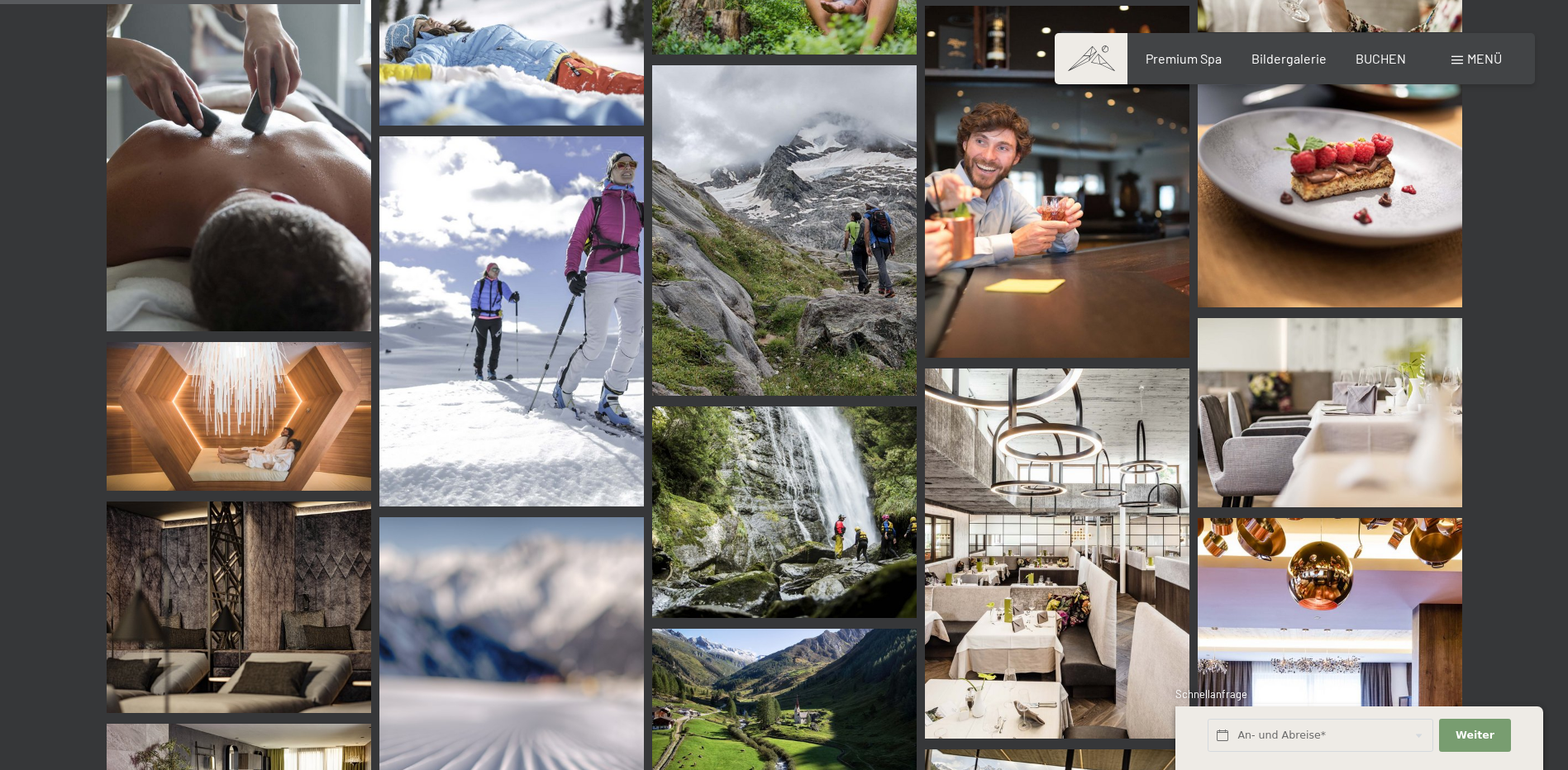
click at [1456, 50] on div "Menü" at bounding box center [1477, 59] width 50 height 18
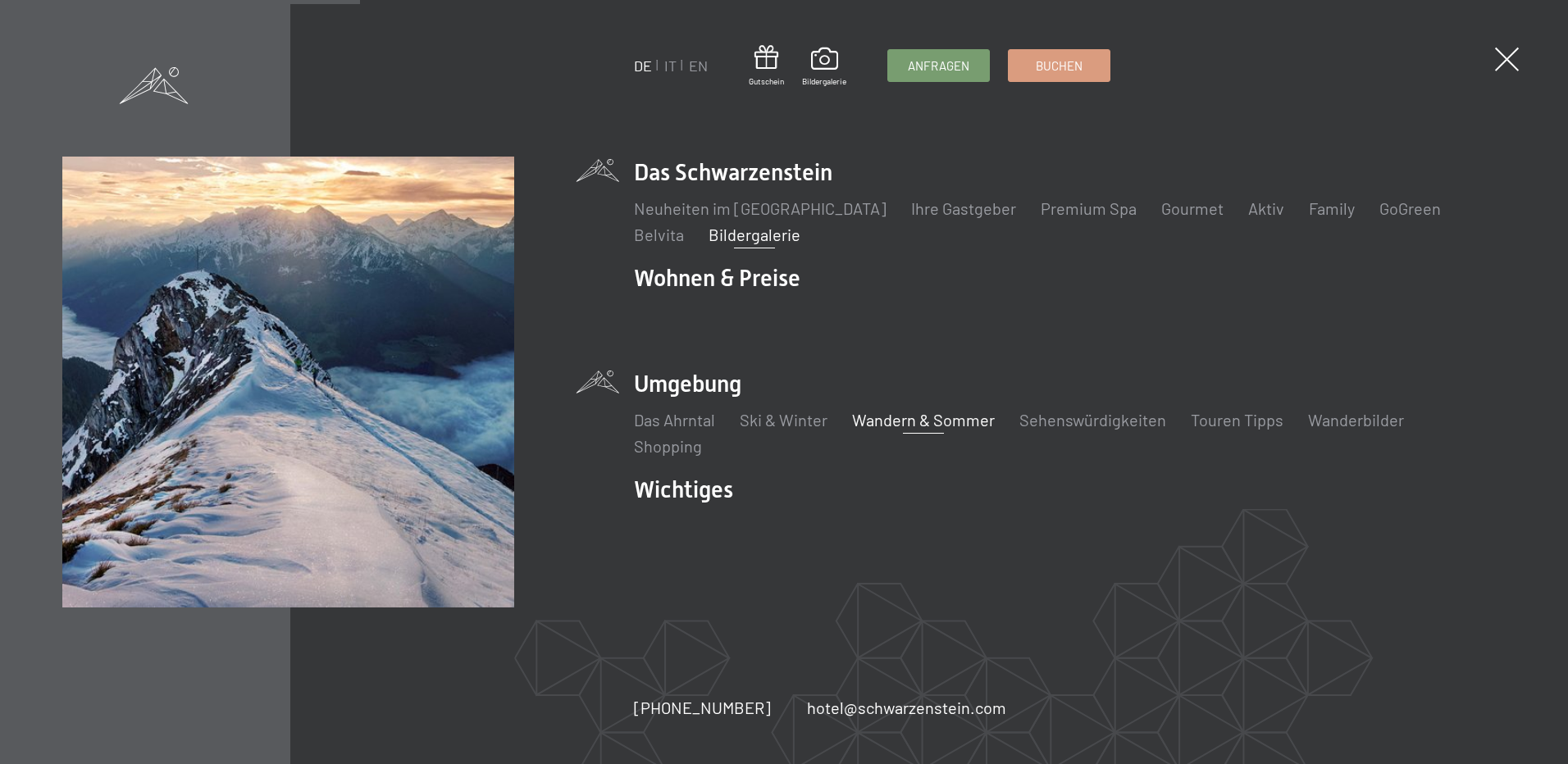
click at [905, 417] on link "Wandern & Sommer" at bounding box center [923, 420] width 142 height 20
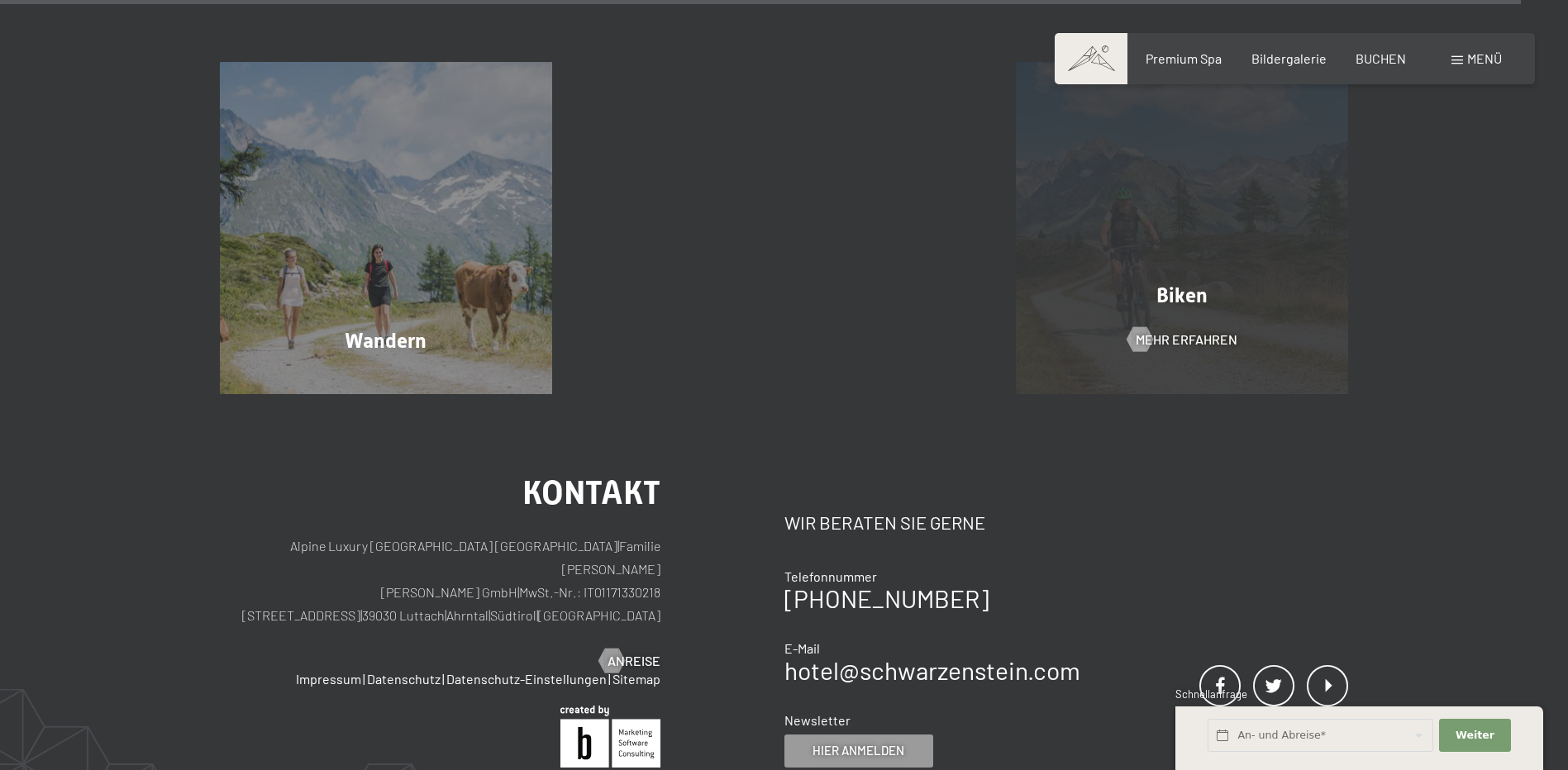
scroll to position [8816, 0]
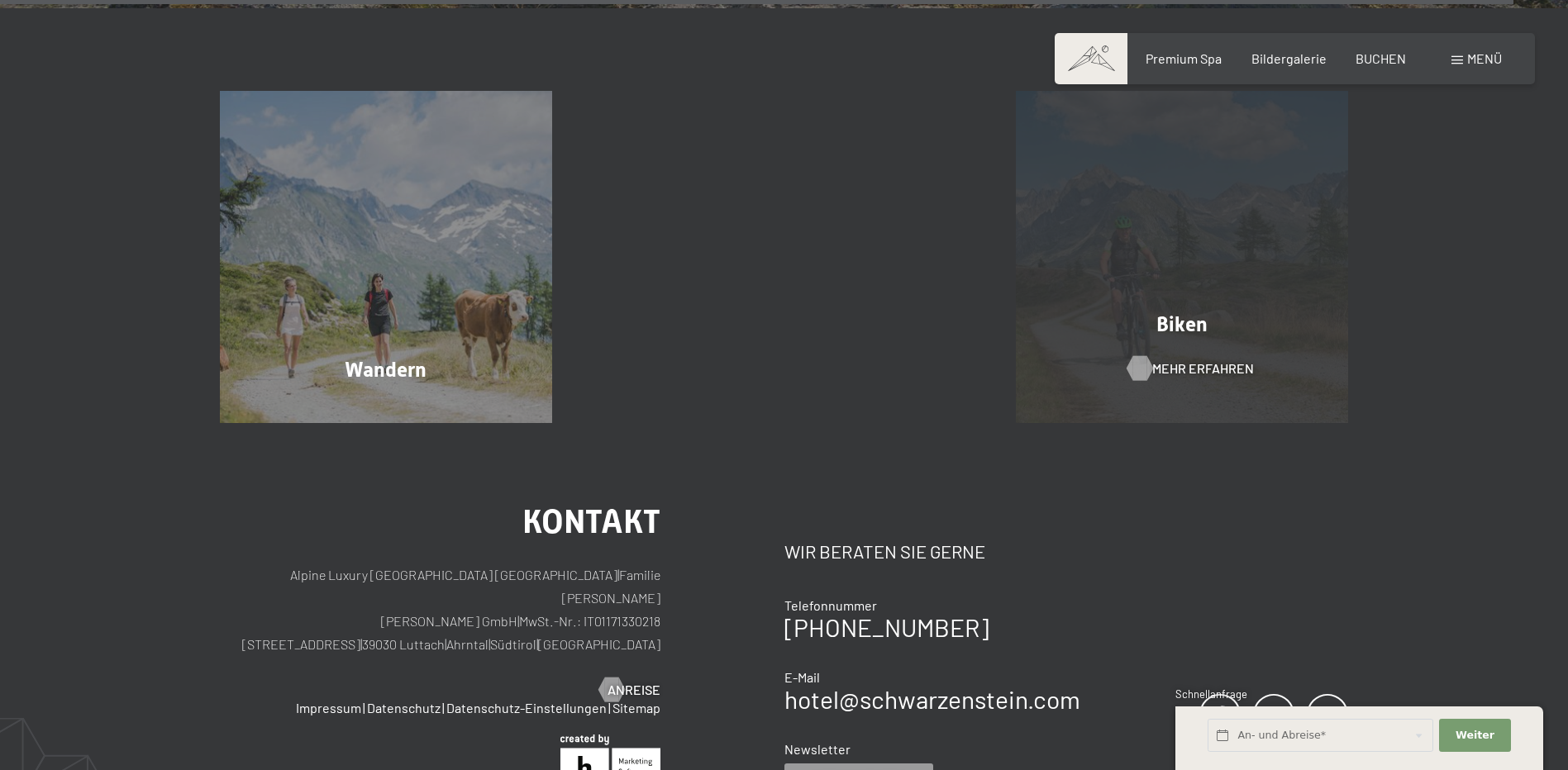
click at [1195, 359] on span "Mehr erfahren" at bounding box center [1203, 369] width 102 height 18
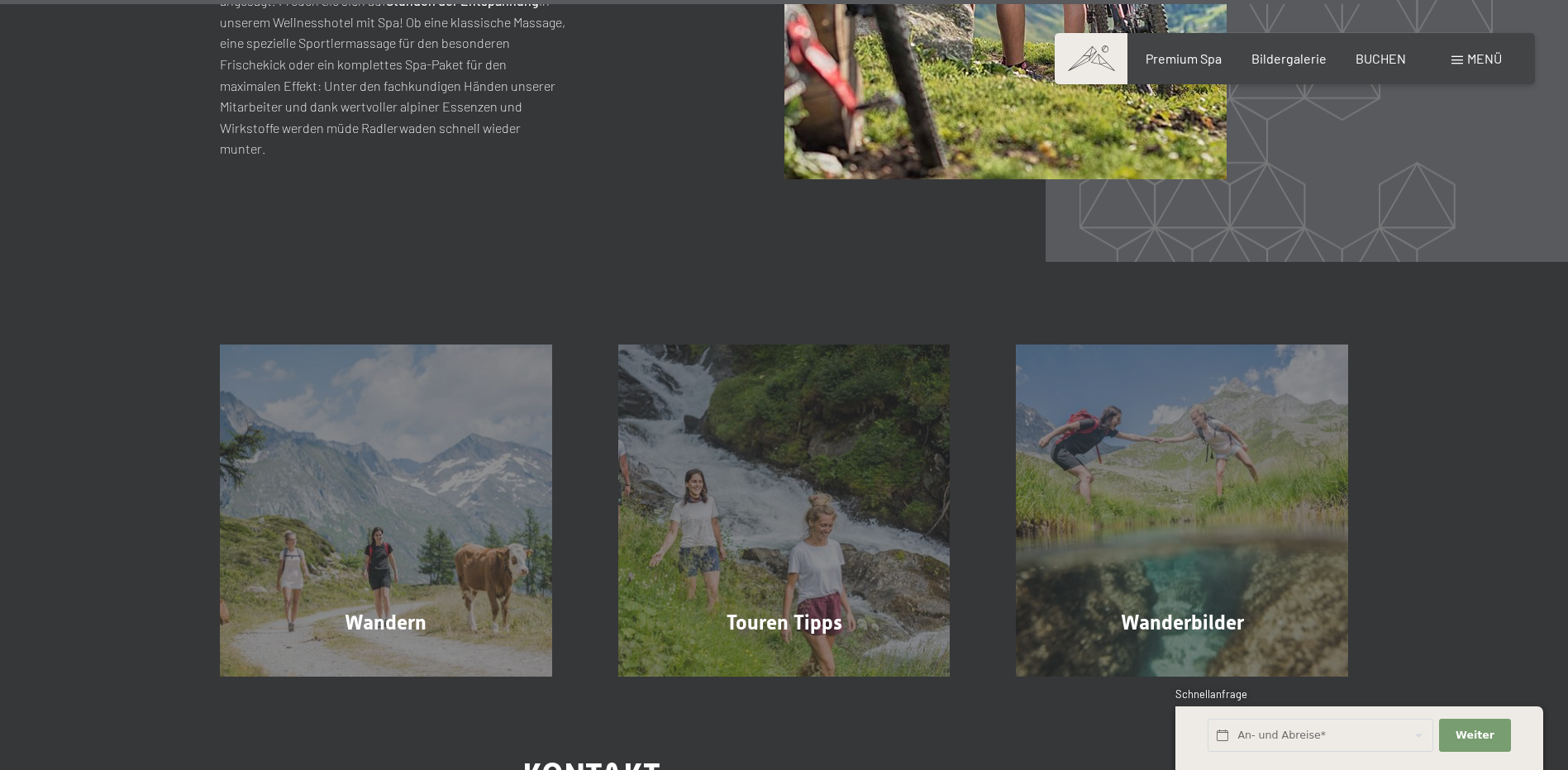
scroll to position [4546, 0]
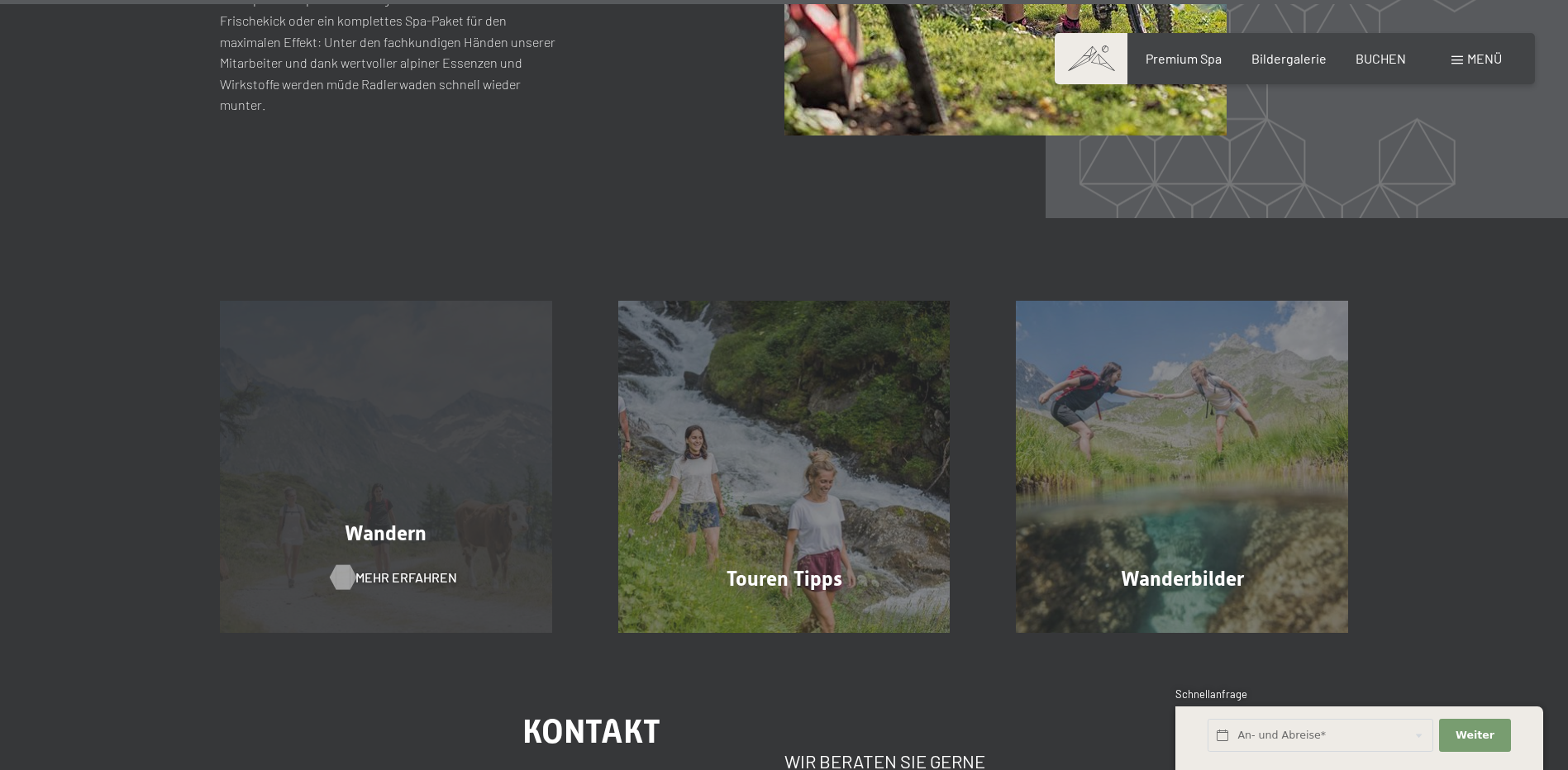
click at [377, 568] on span "Mehr erfahren" at bounding box center [406, 578] width 102 height 18
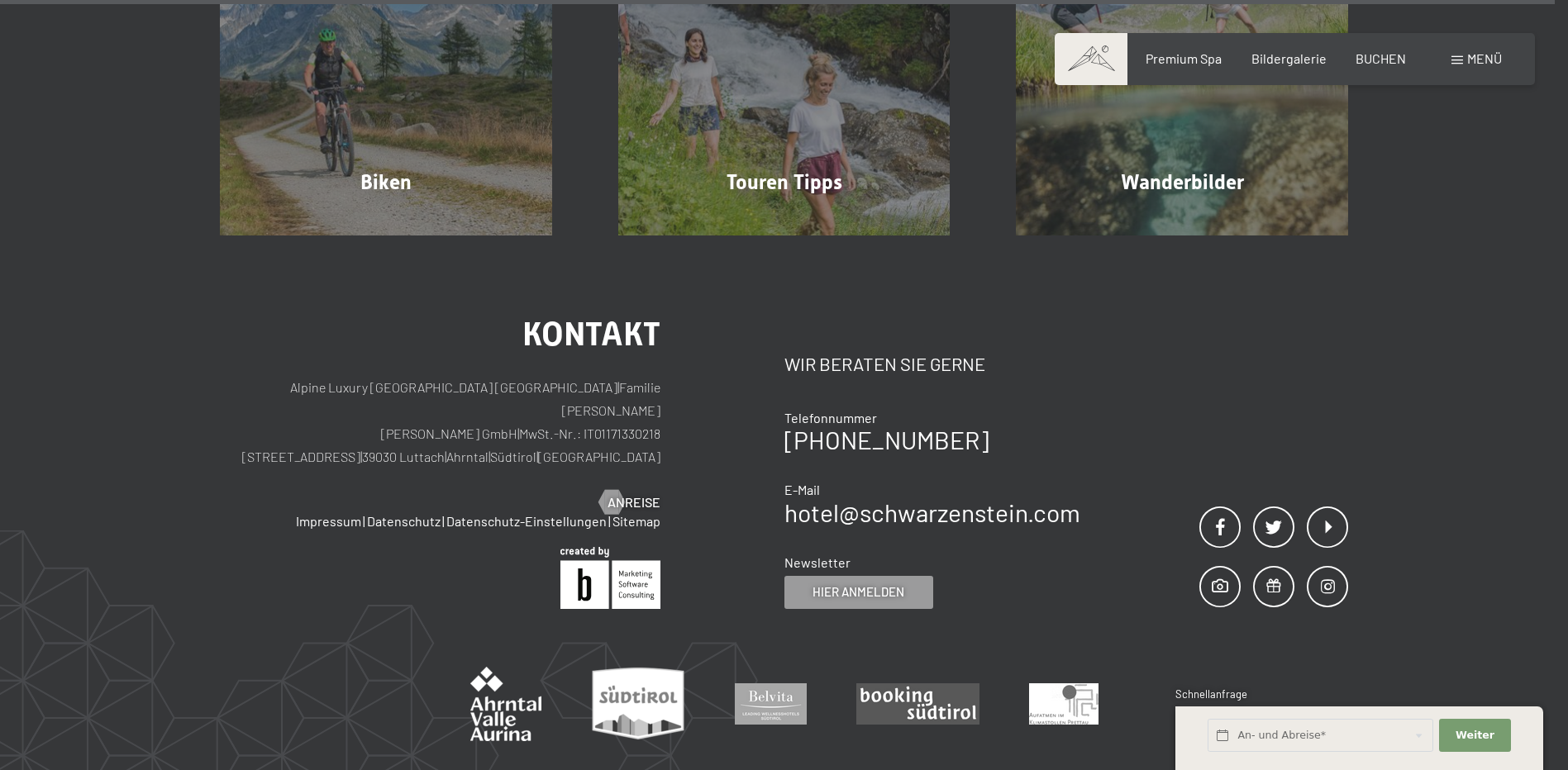
scroll to position [6778, 0]
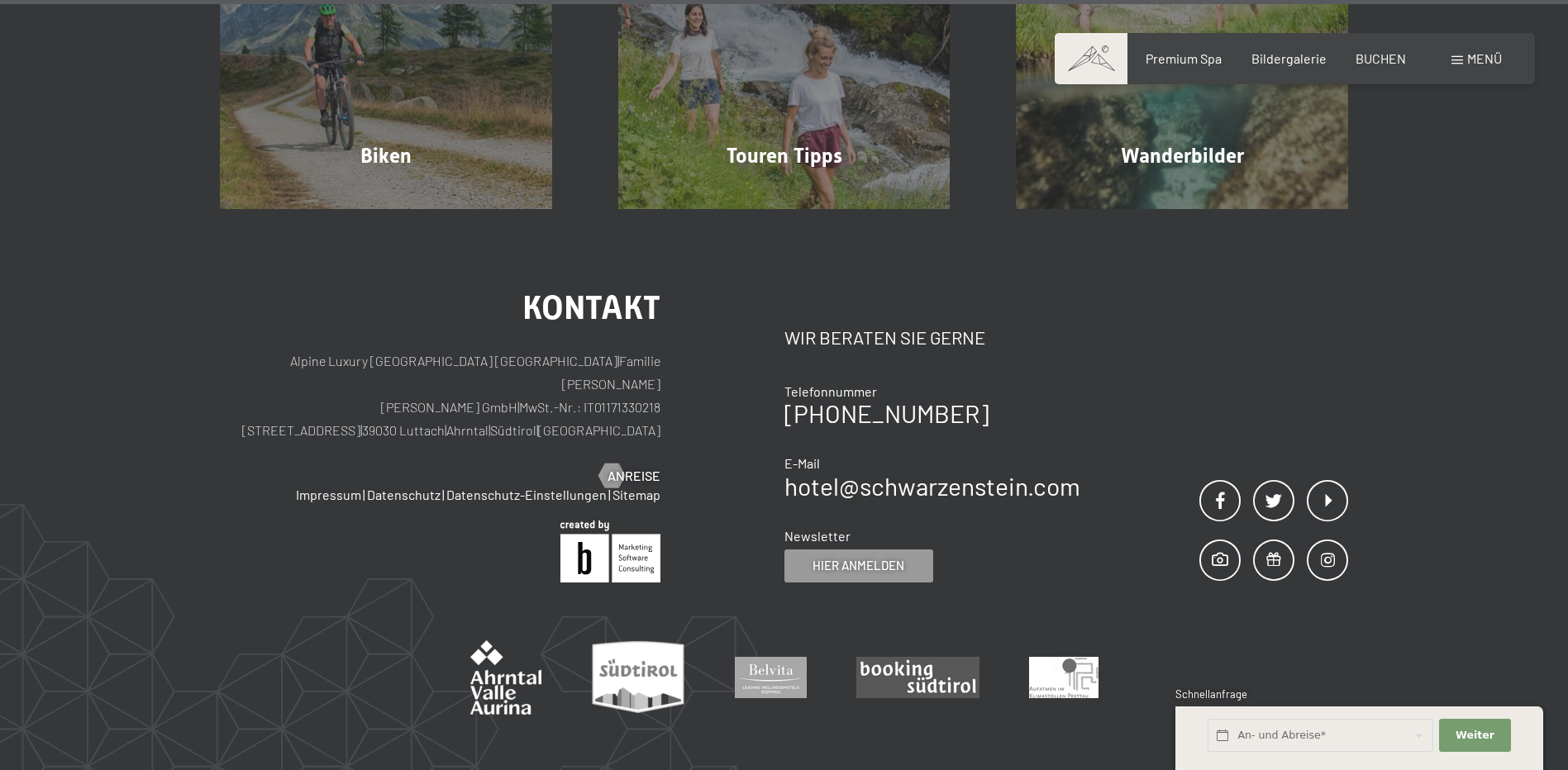
click at [1483, 57] on span "Menü" at bounding box center [1484, 58] width 34 height 16
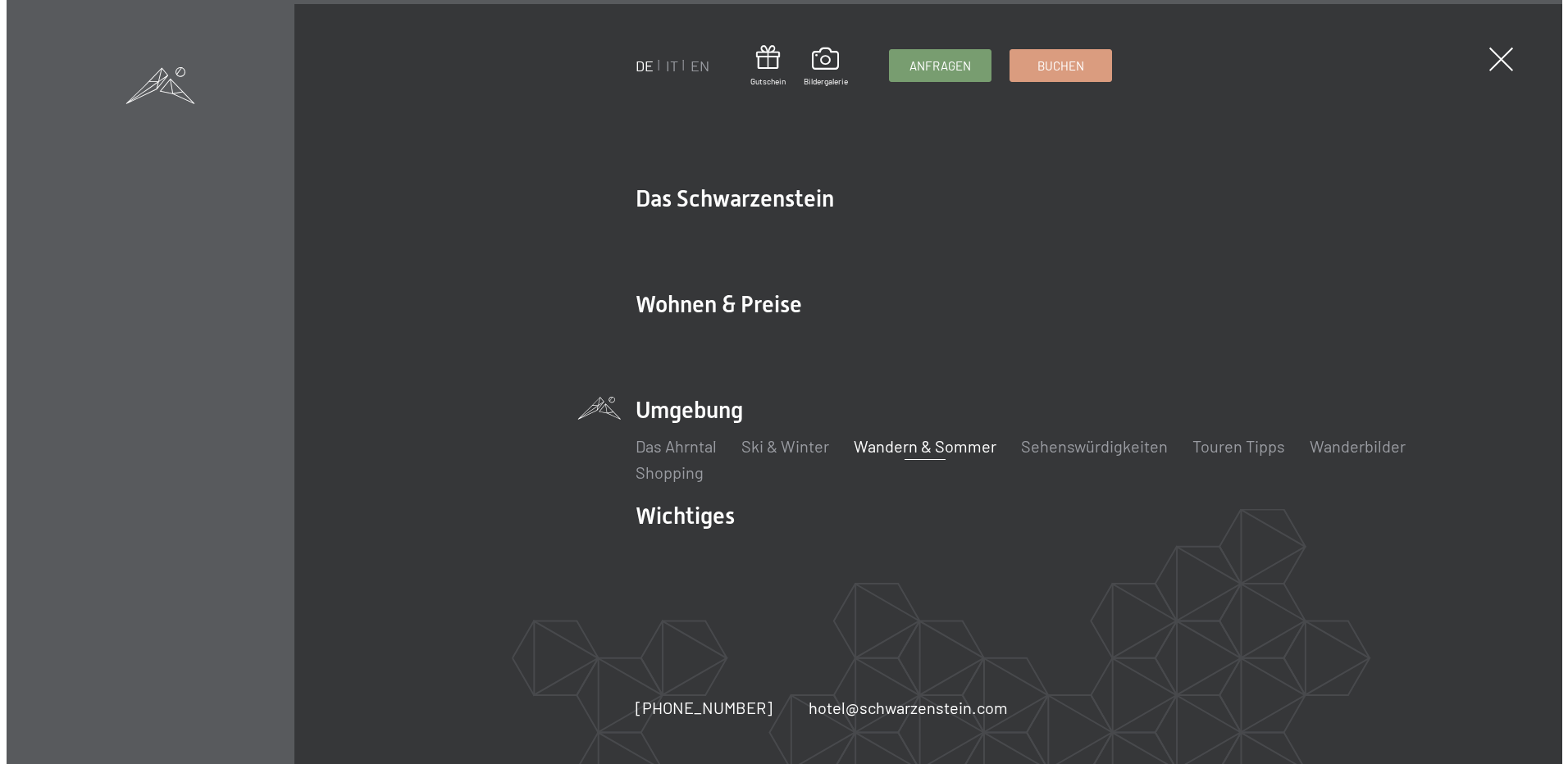
scroll to position [6745, 0]
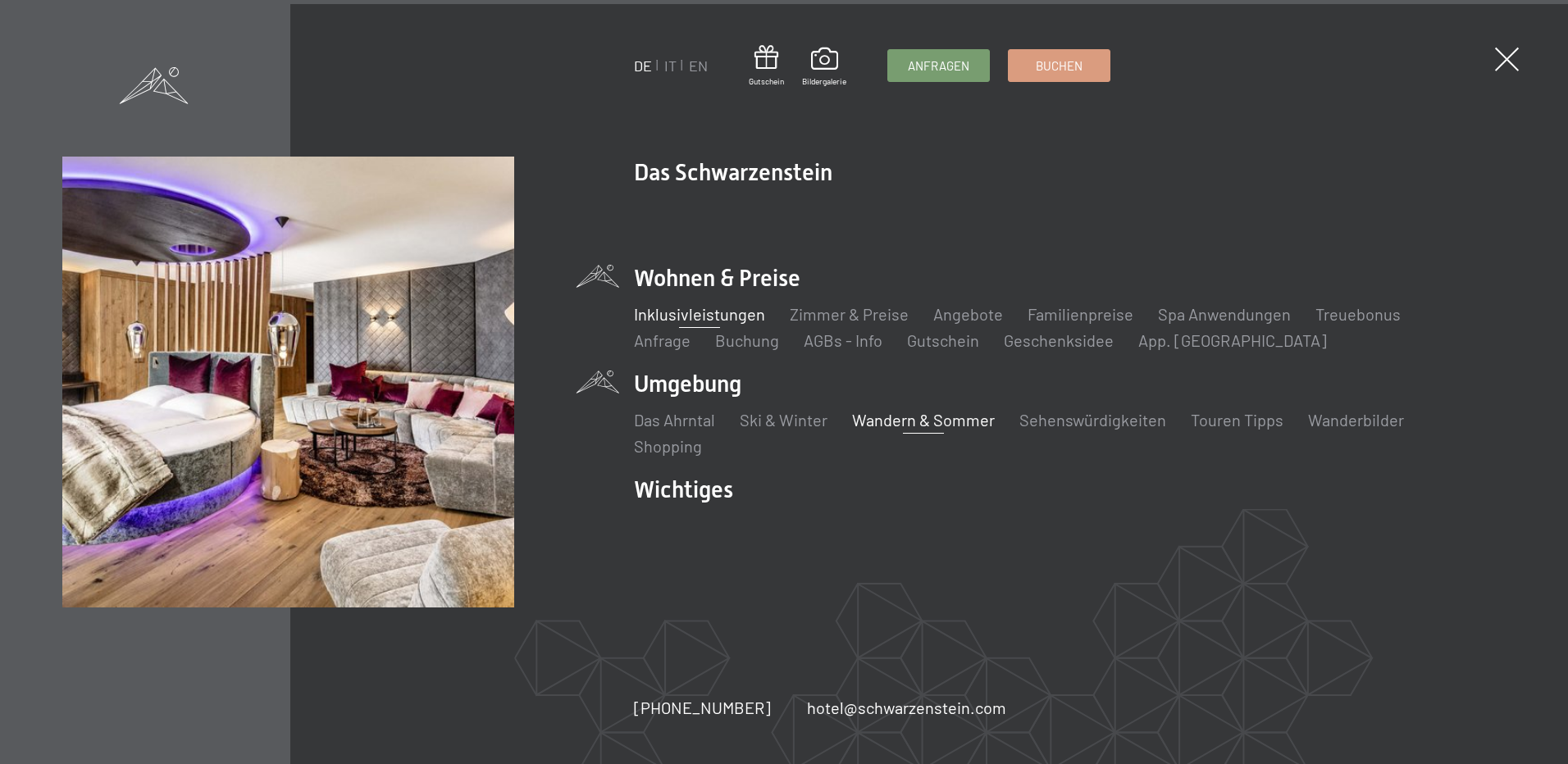
click at [712, 317] on link "Inklusivleistungen" at bounding box center [700, 314] width 132 height 20
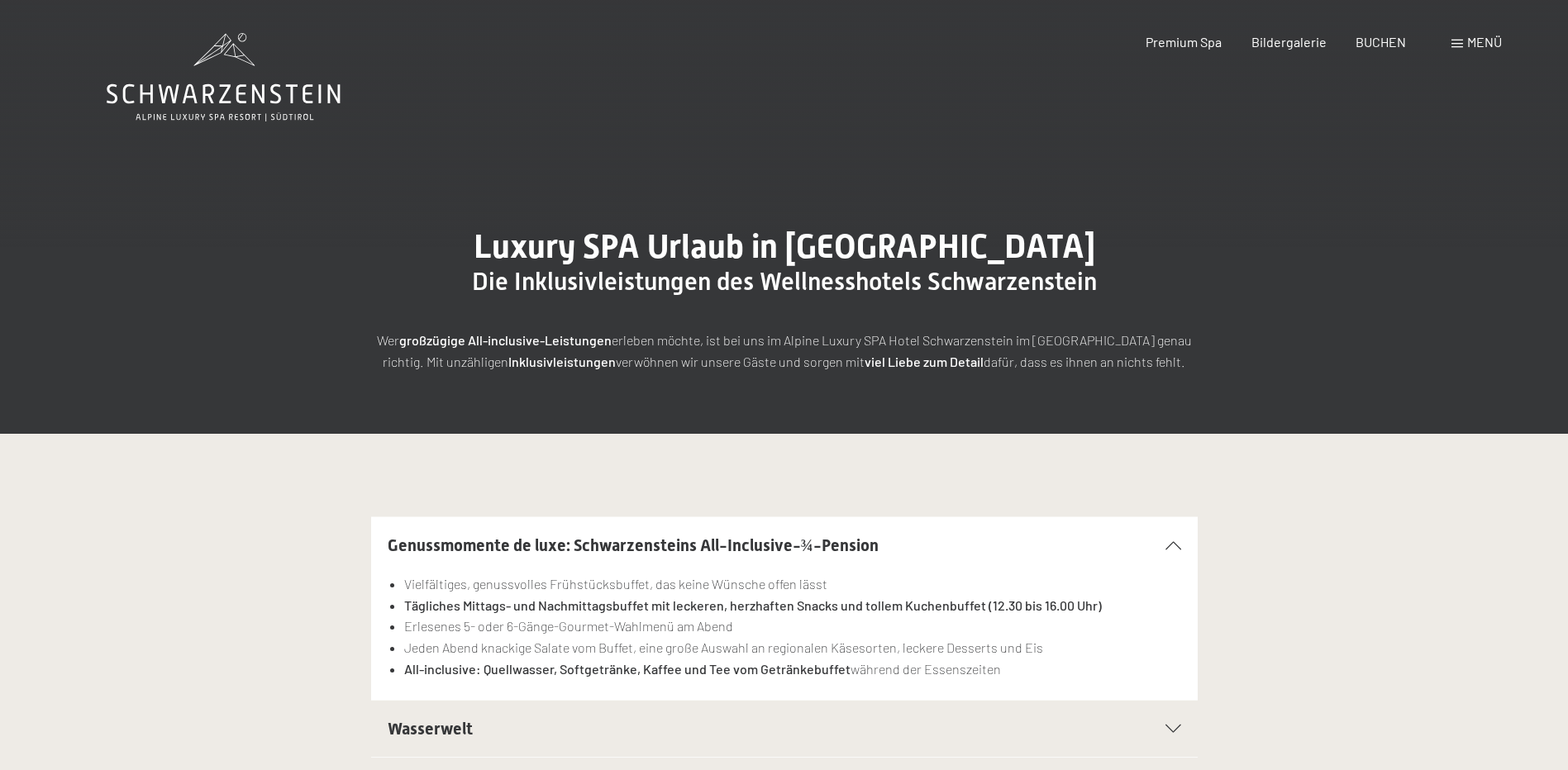
click at [1484, 40] on span "Menü" at bounding box center [1484, 41] width 34 height 16
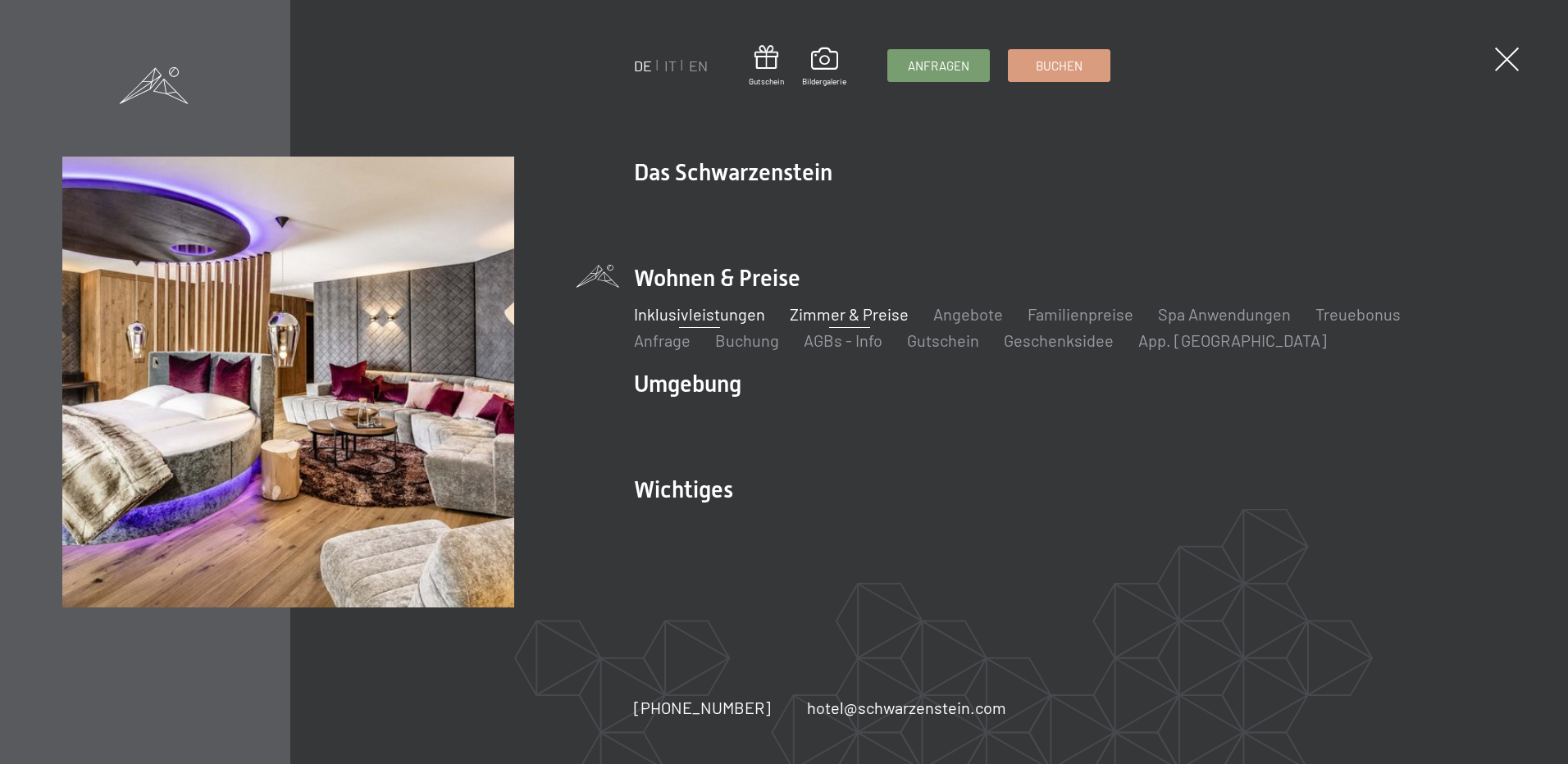
click at [884, 312] on link "Zimmer & Preise" at bounding box center [849, 314] width 119 height 20
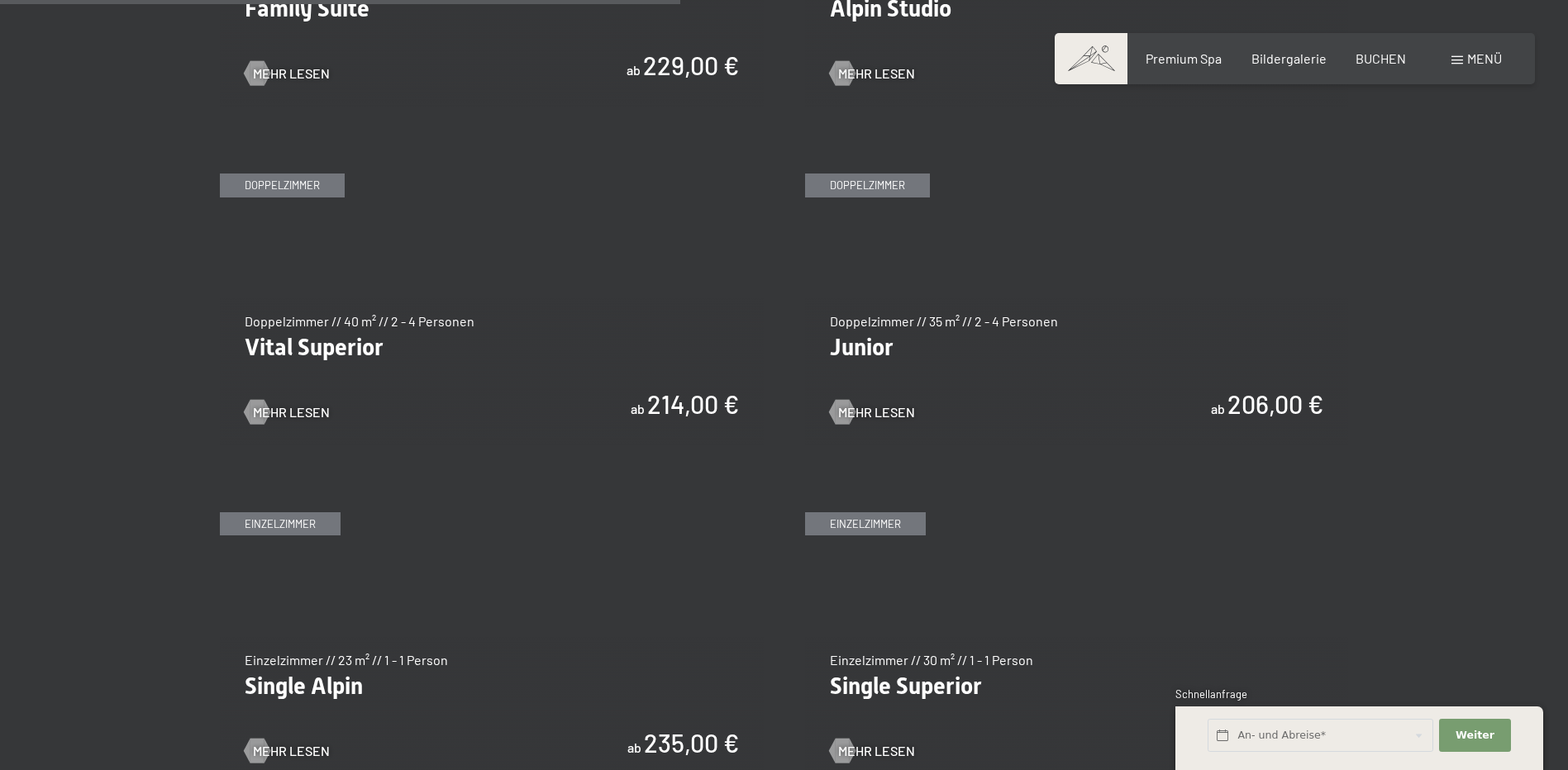
scroll to position [2232, 0]
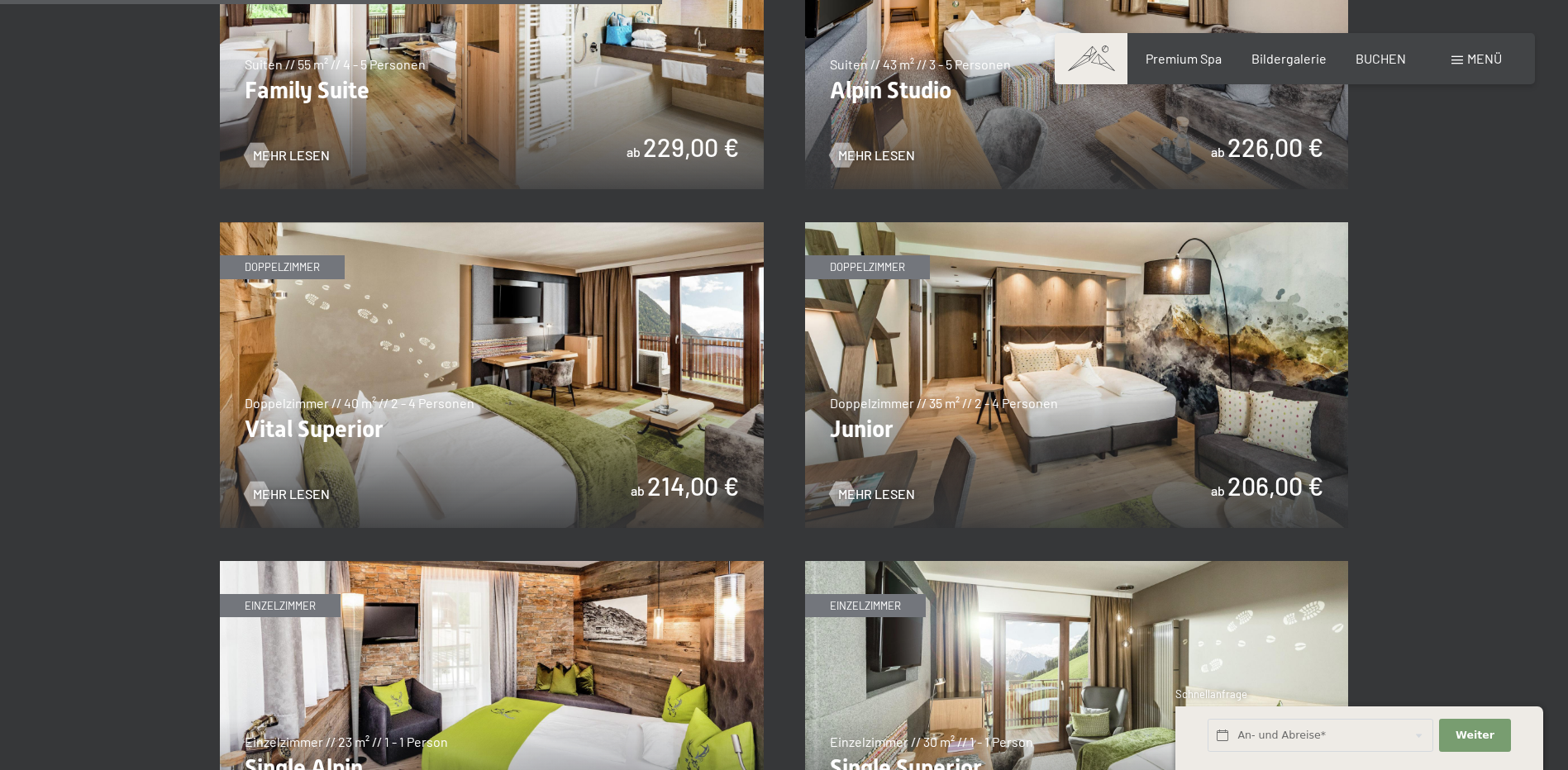
click at [561, 401] on img at bounding box center [492, 375] width 544 height 306
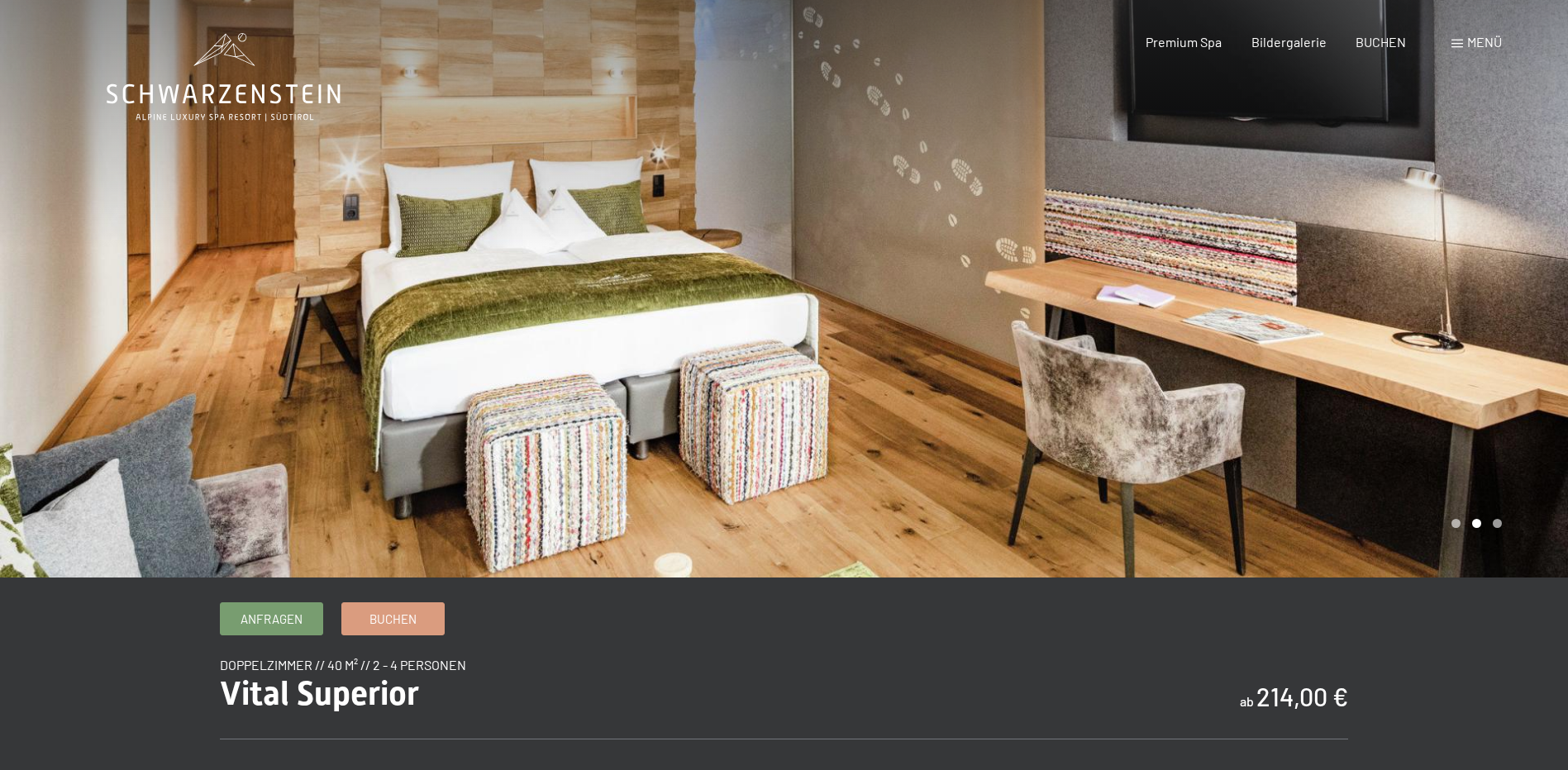
click at [1192, 51] on div "Buchen Anfragen Premium Spa Bildergalerie BUCHEN Menü DE IT EN Gutschein Bilder…" at bounding box center [1294, 42] width 414 height 18
click at [1193, 45] on span "Premium Spa" at bounding box center [1183, 39] width 76 height 16
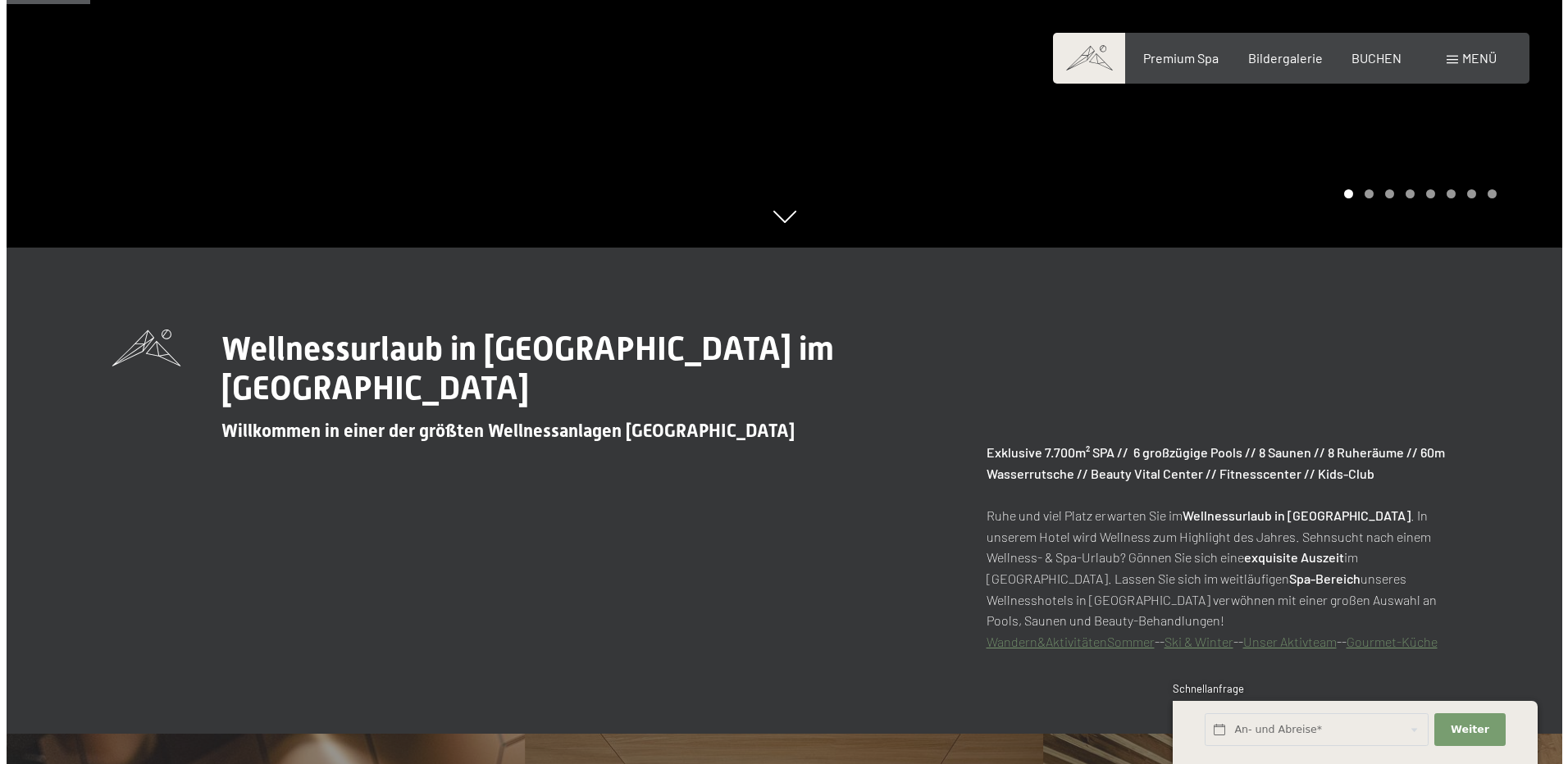
scroll to position [657, 0]
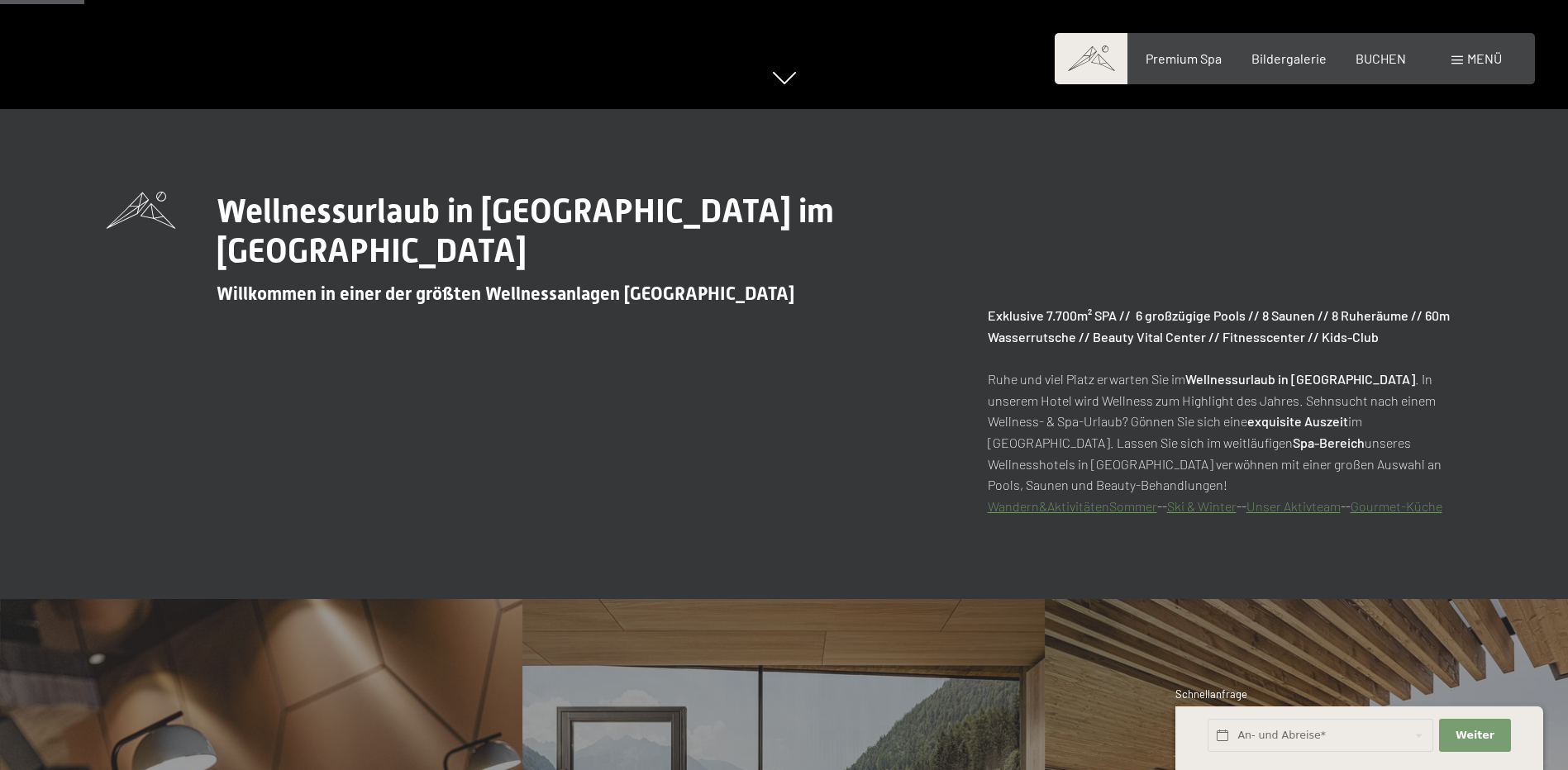
click at [1477, 61] on span "Menü" at bounding box center [1484, 58] width 34 height 16
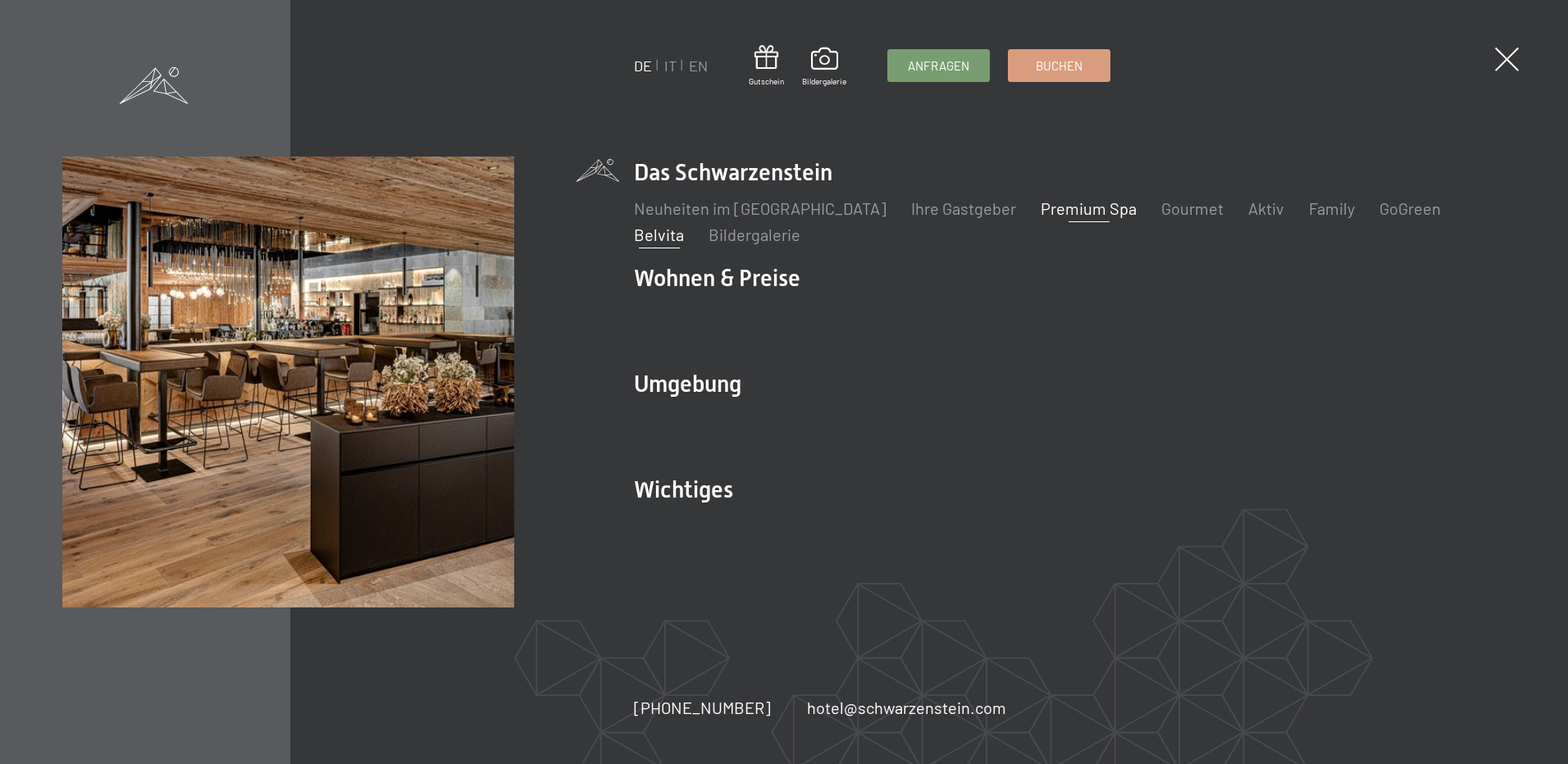
click at [684, 225] on link "Belvita" at bounding box center [659, 235] width 50 height 20
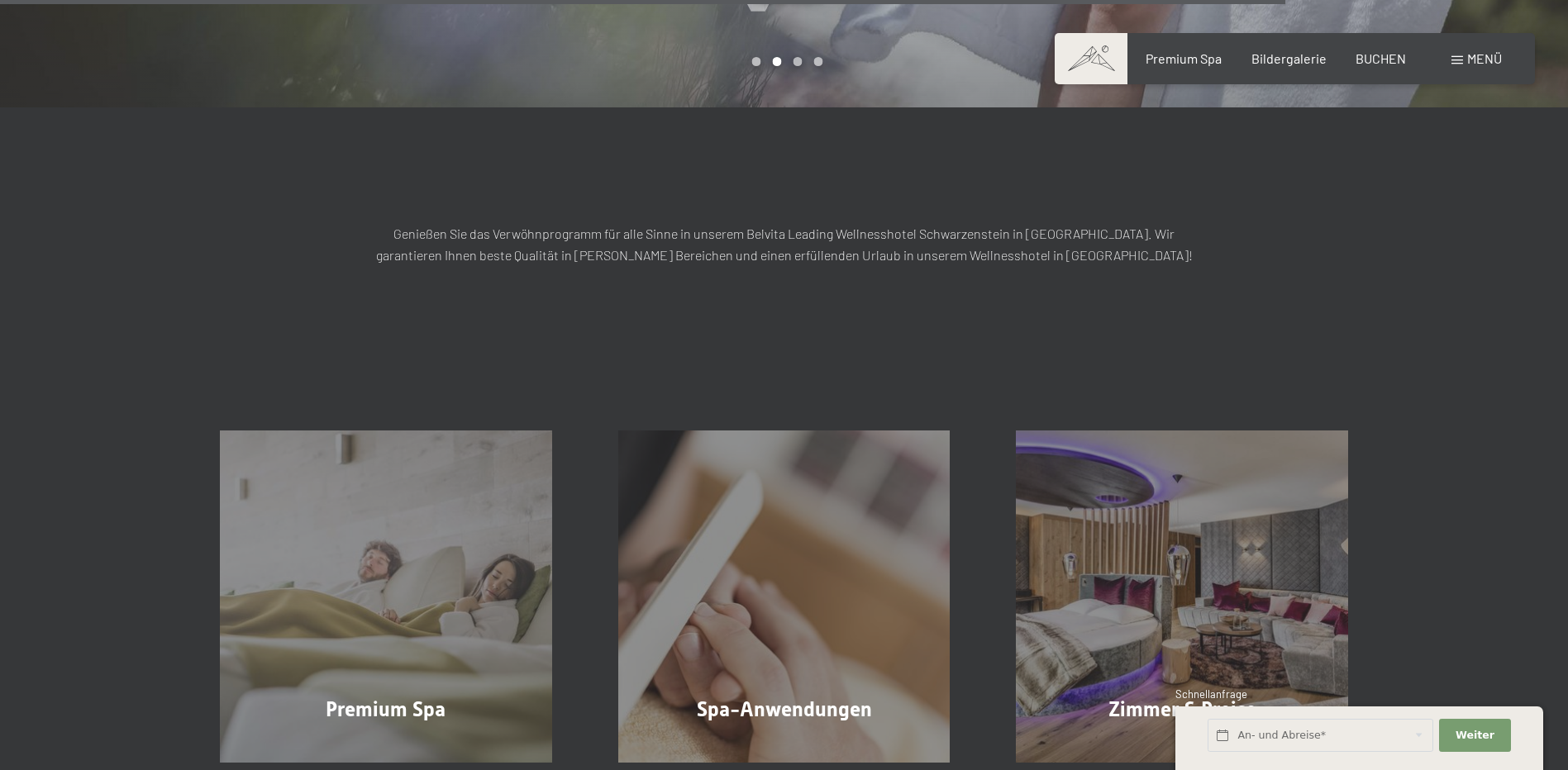
scroll to position [2314, 0]
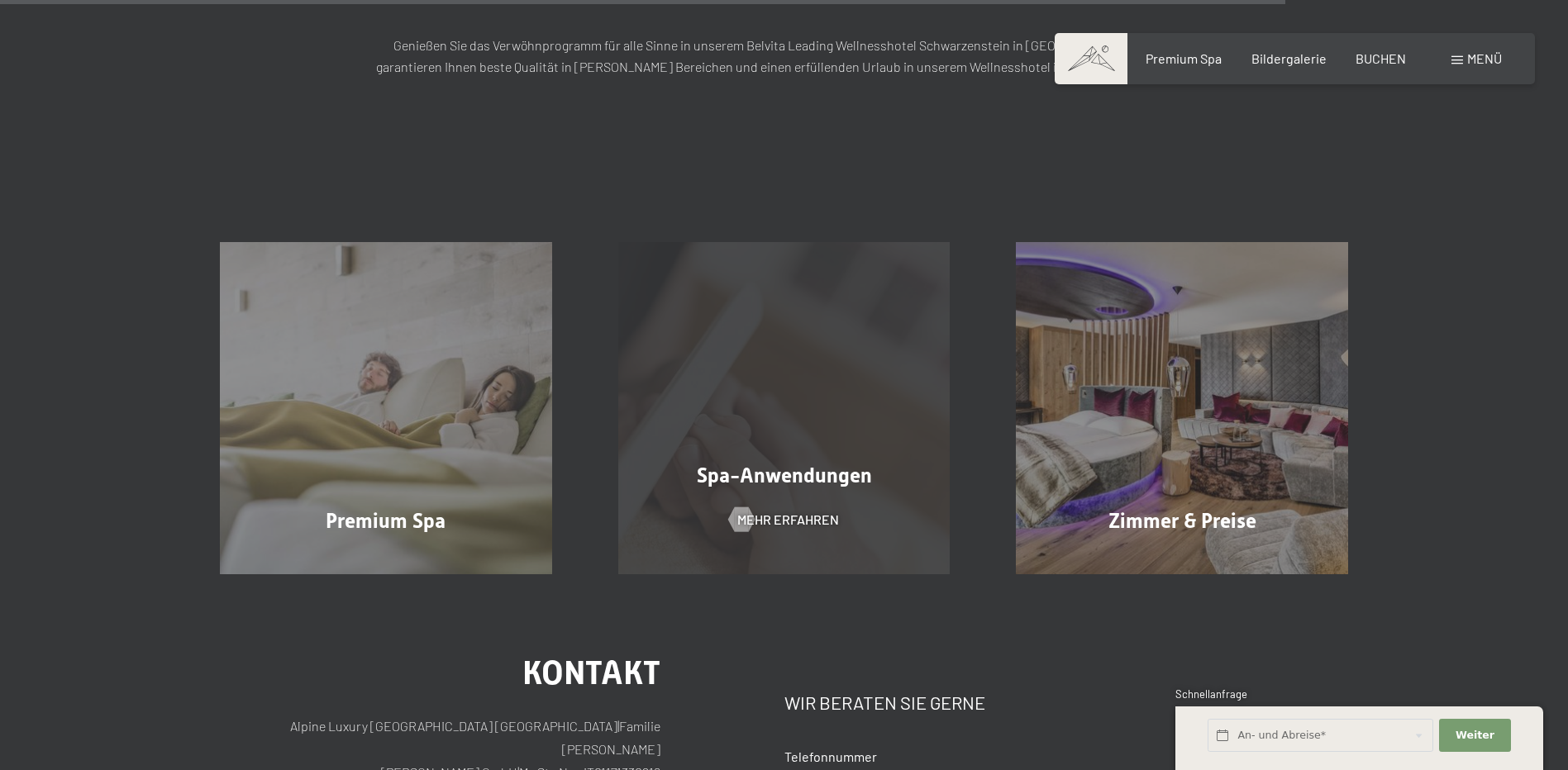
click at [810, 464] on span "Spa-Anwendungen" at bounding box center [784, 475] width 176 height 24
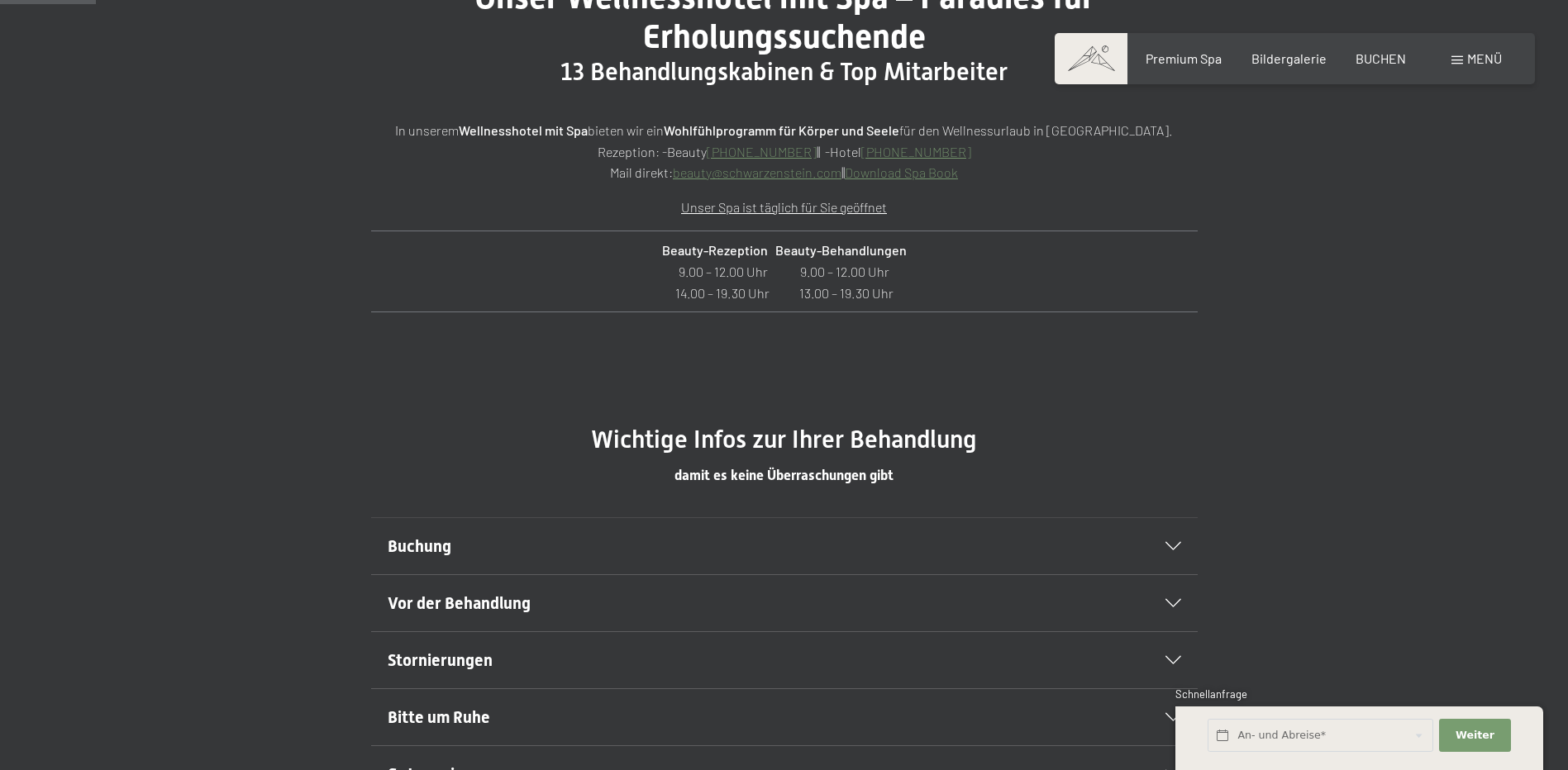
scroll to position [826, 0]
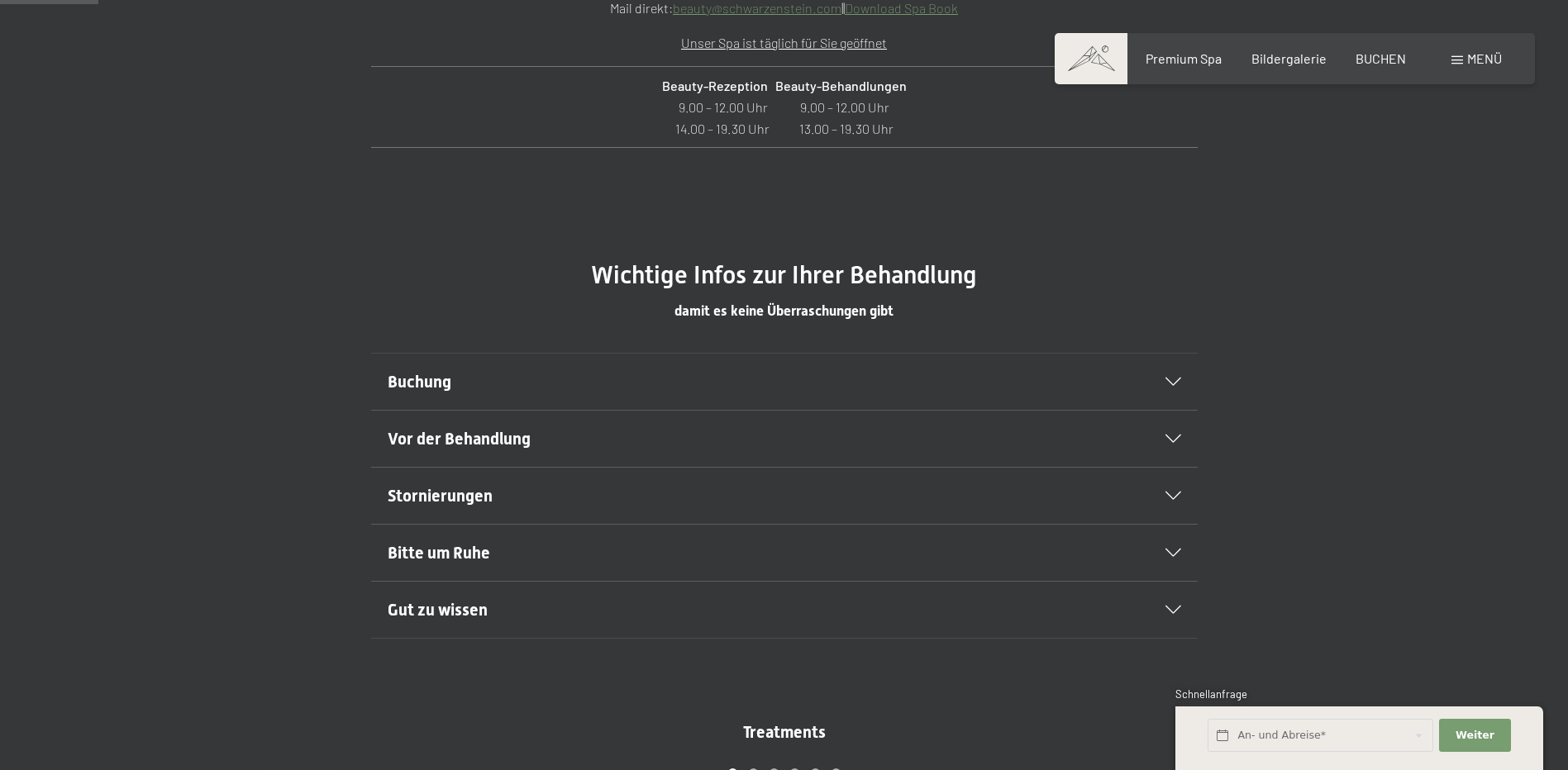
click at [1161, 380] on div at bounding box center [1162, 382] width 36 height 8
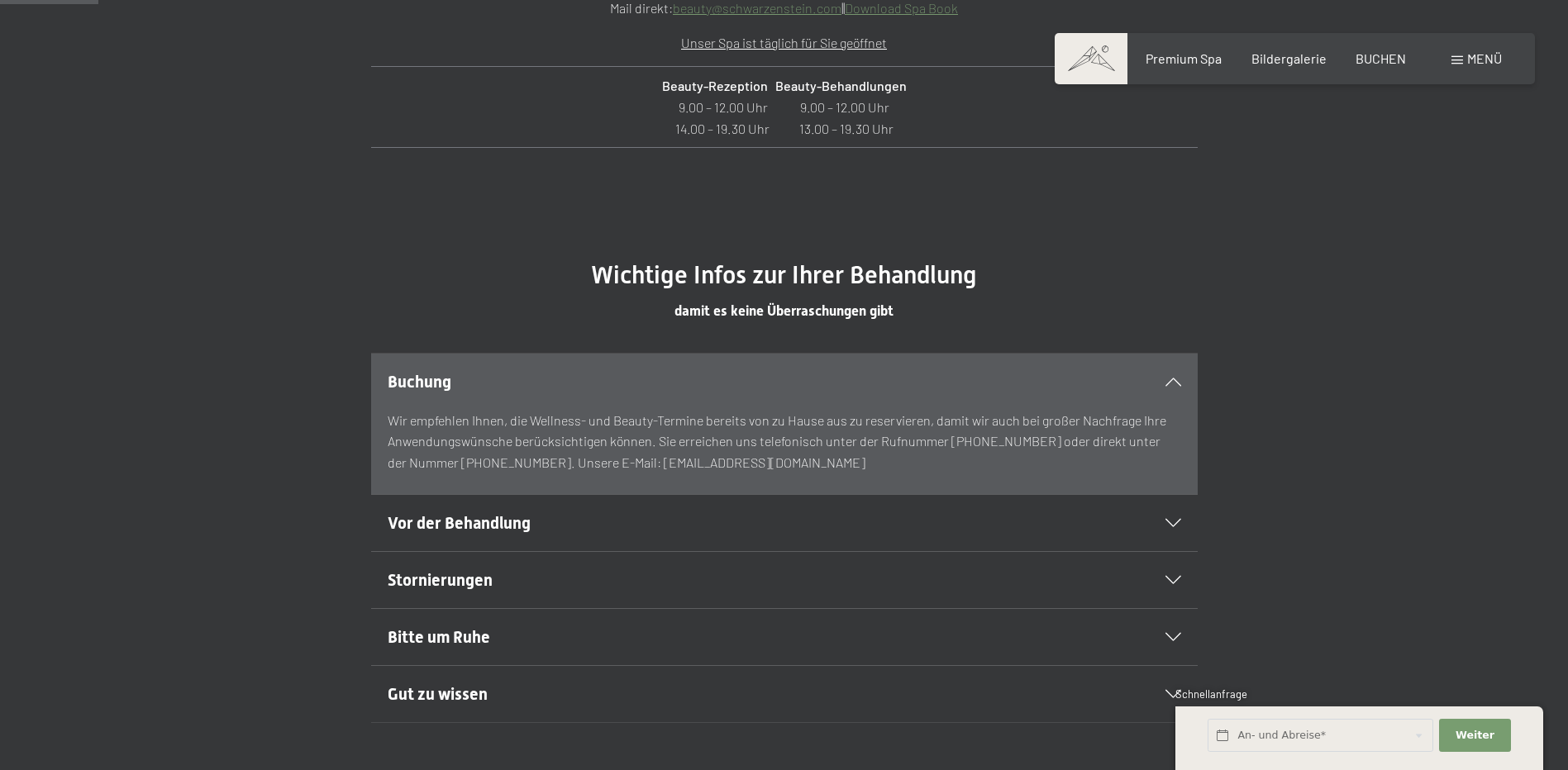
click at [1161, 380] on div at bounding box center [1162, 382] width 36 height 8
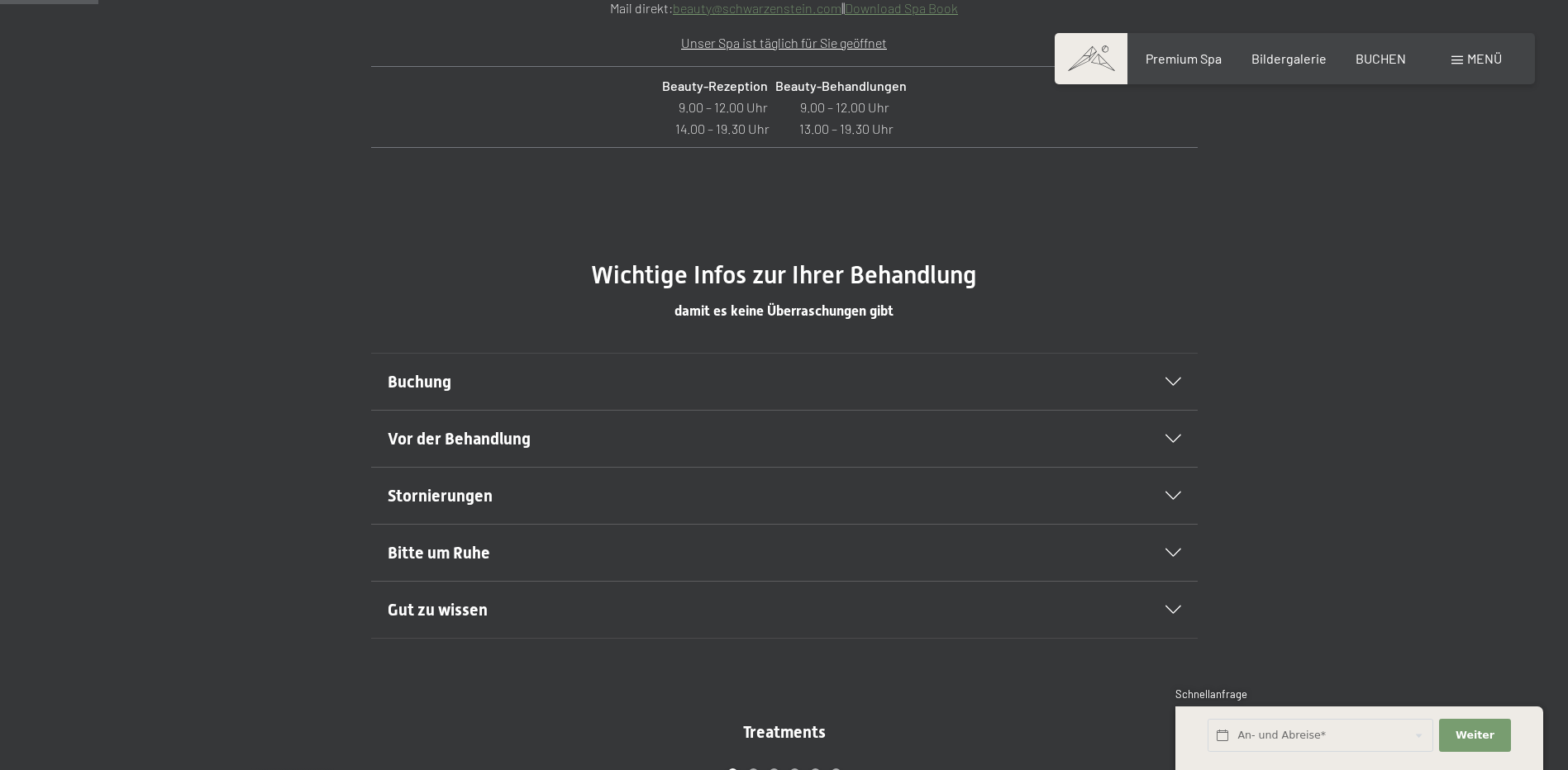
click at [1170, 435] on icon at bounding box center [1173, 439] width 16 height 8
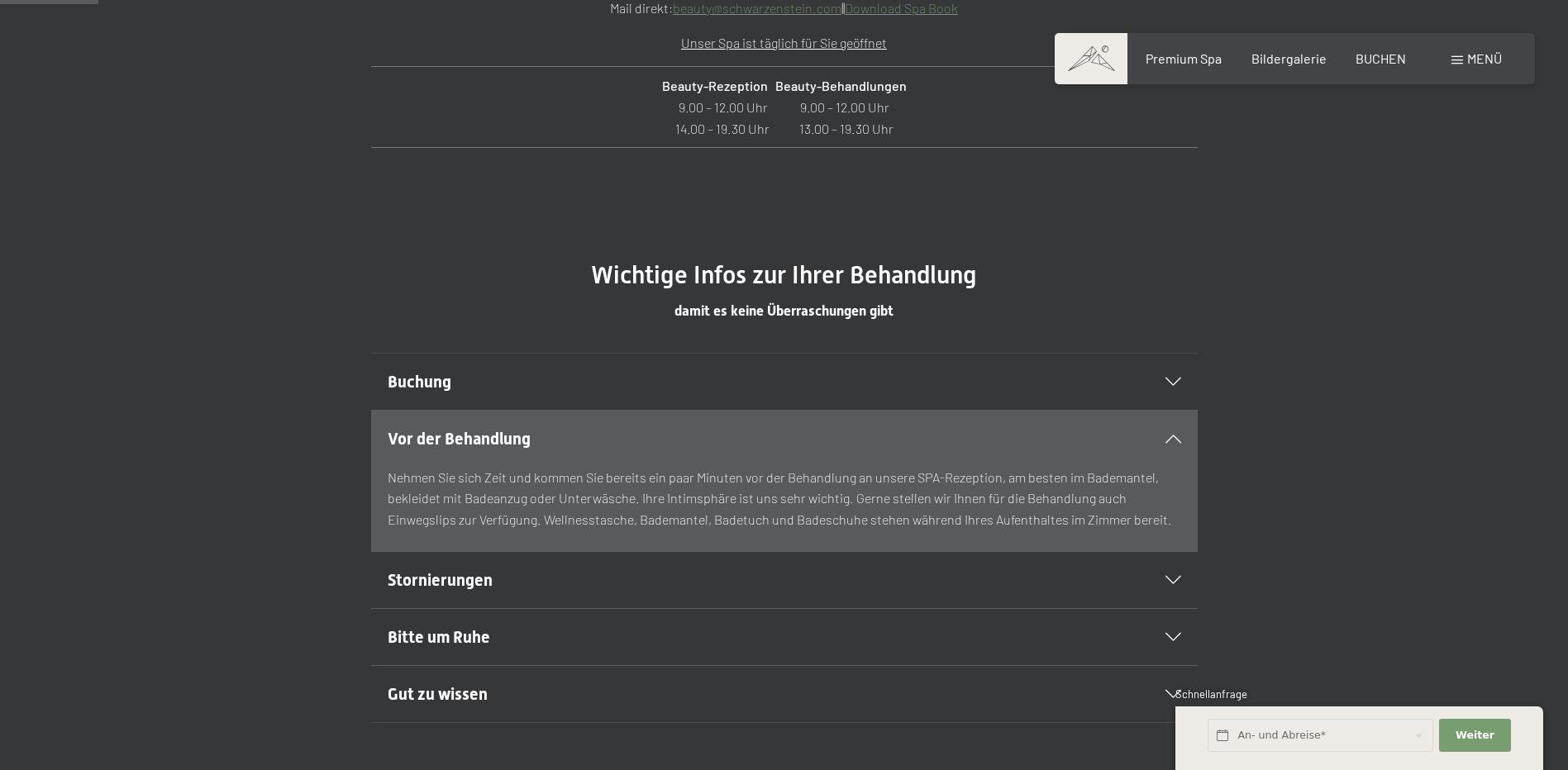
click at [1170, 435] on icon at bounding box center [1173, 439] width 16 height 8
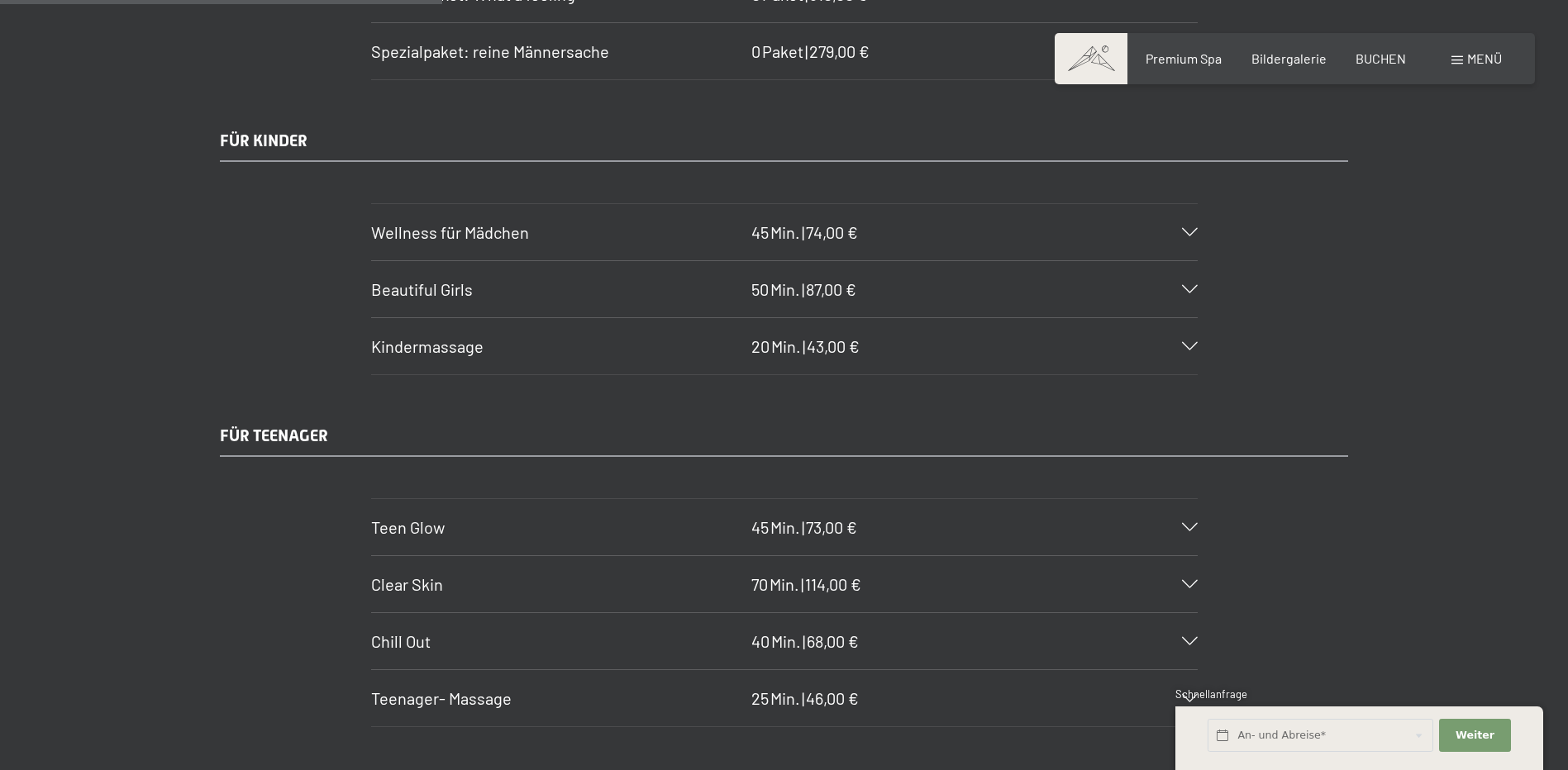
scroll to position [3307, 0]
